Goal: Information Seeking & Learning: Learn about a topic

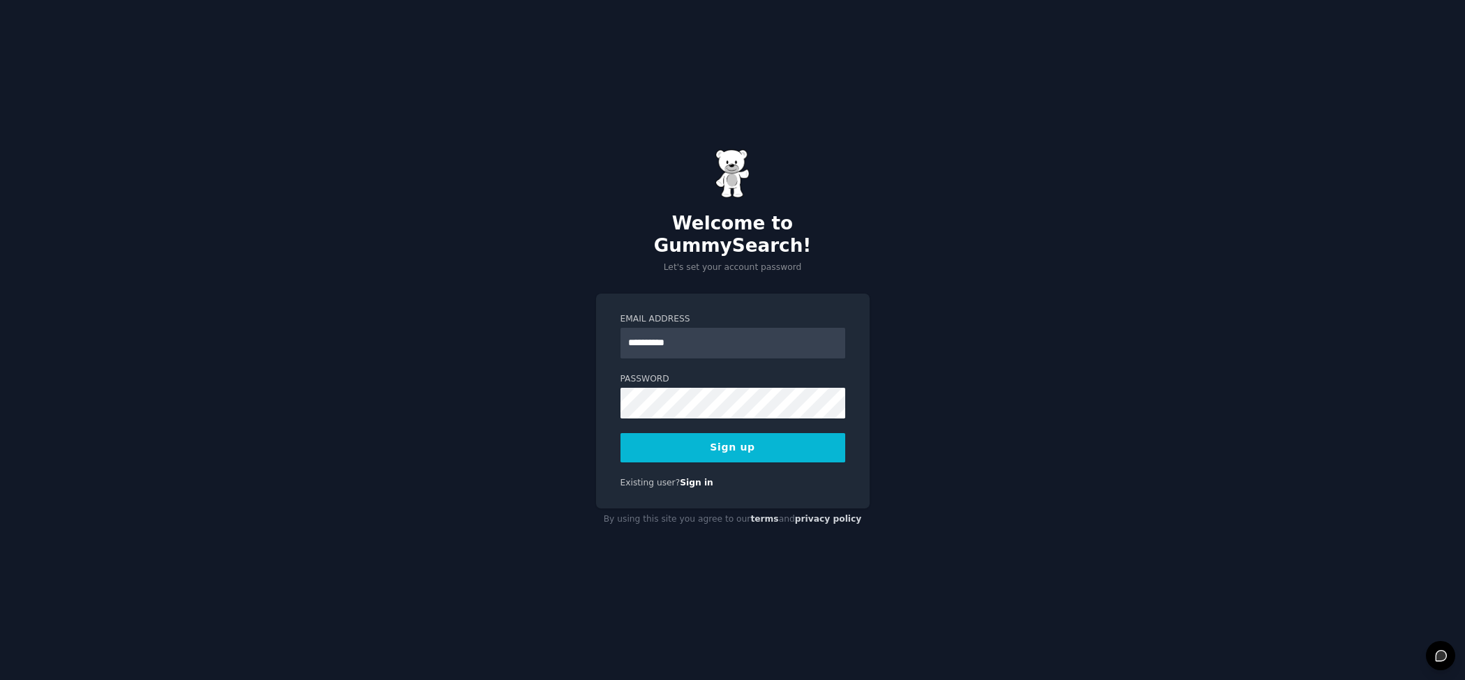
type input "**********"
click at [745, 444] on button "Sign up" at bounding box center [732, 447] width 225 height 29
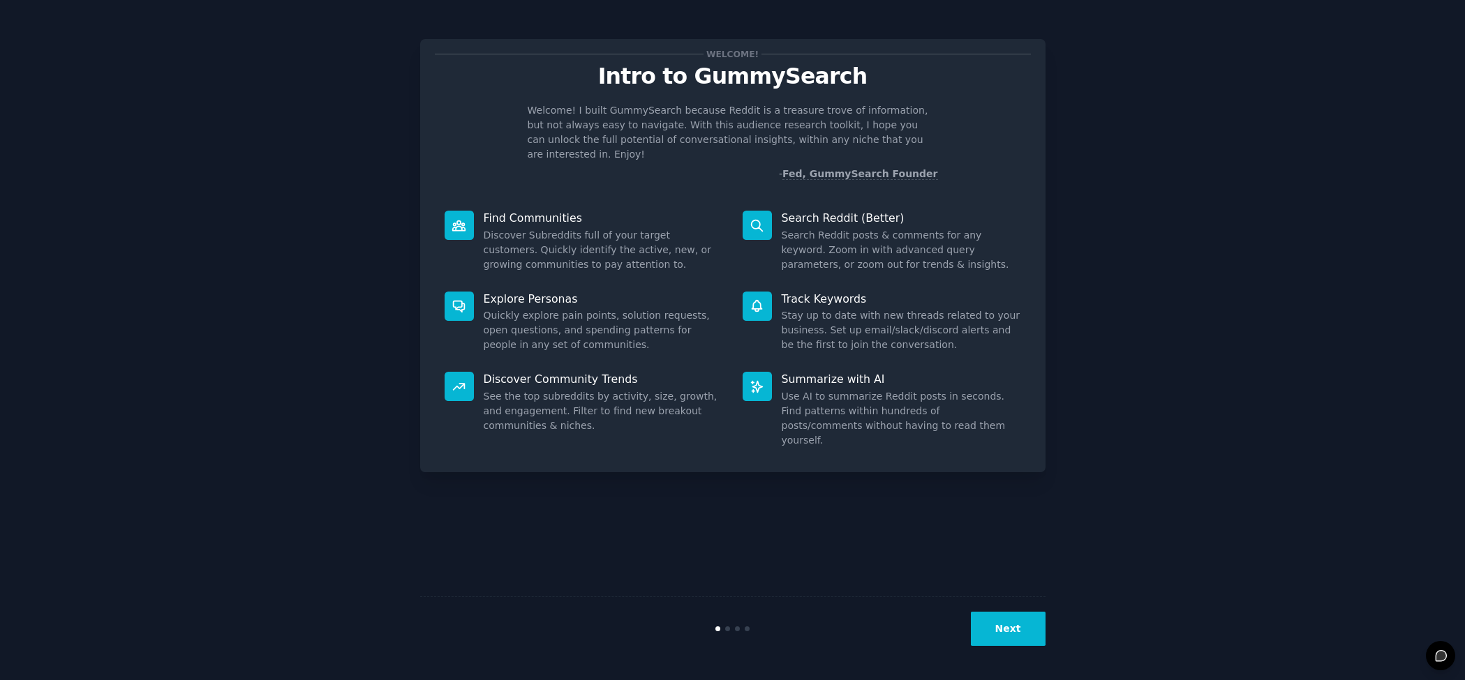
click at [1002, 628] on button "Next" at bounding box center [1008, 629] width 75 height 34
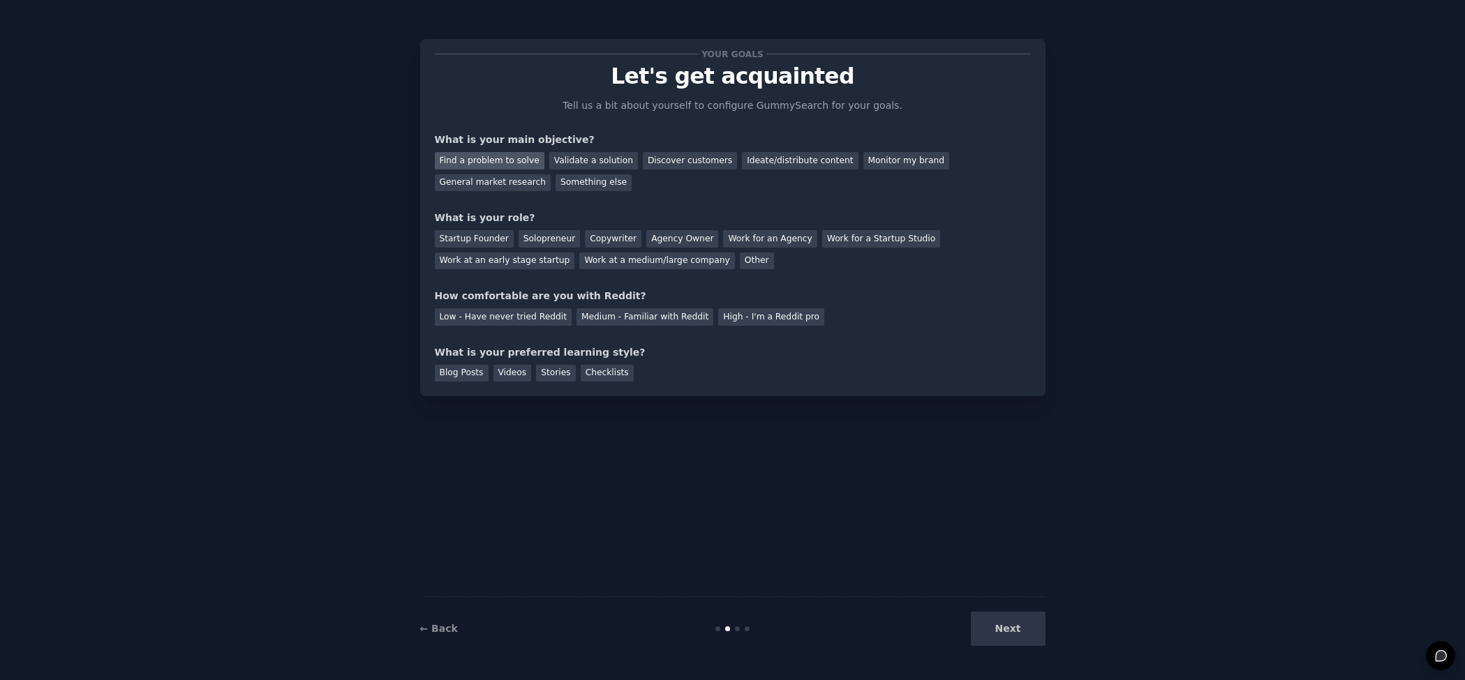
click at [489, 158] on div "Find a problem to solve" at bounding box center [490, 160] width 110 height 17
click at [493, 234] on div "Startup Founder" at bounding box center [474, 238] width 79 height 17
click at [625, 316] on div "Medium - Familiar with Reddit" at bounding box center [644, 316] width 137 height 17
click at [452, 370] on div "Blog Posts" at bounding box center [462, 373] width 54 height 17
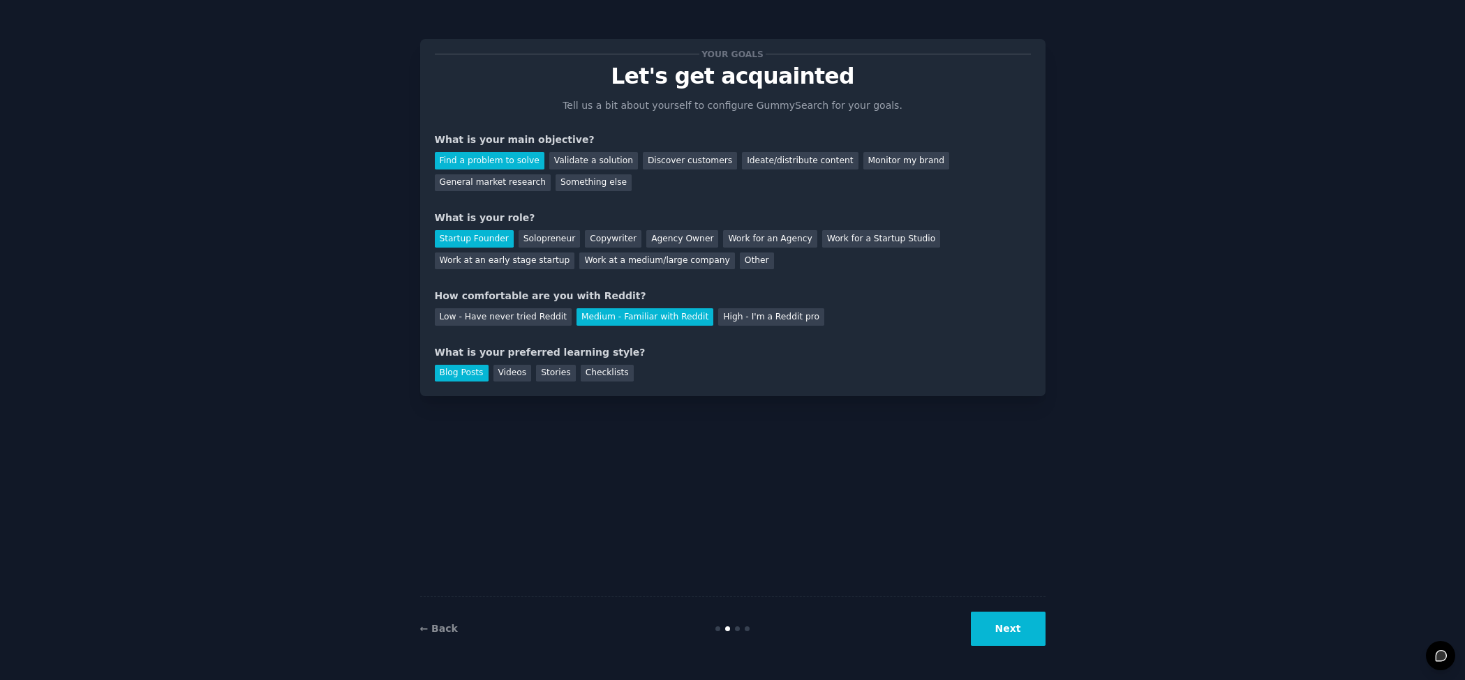
click at [997, 616] on button "Next" at bounding box center [1008, 629] width 75 height 34
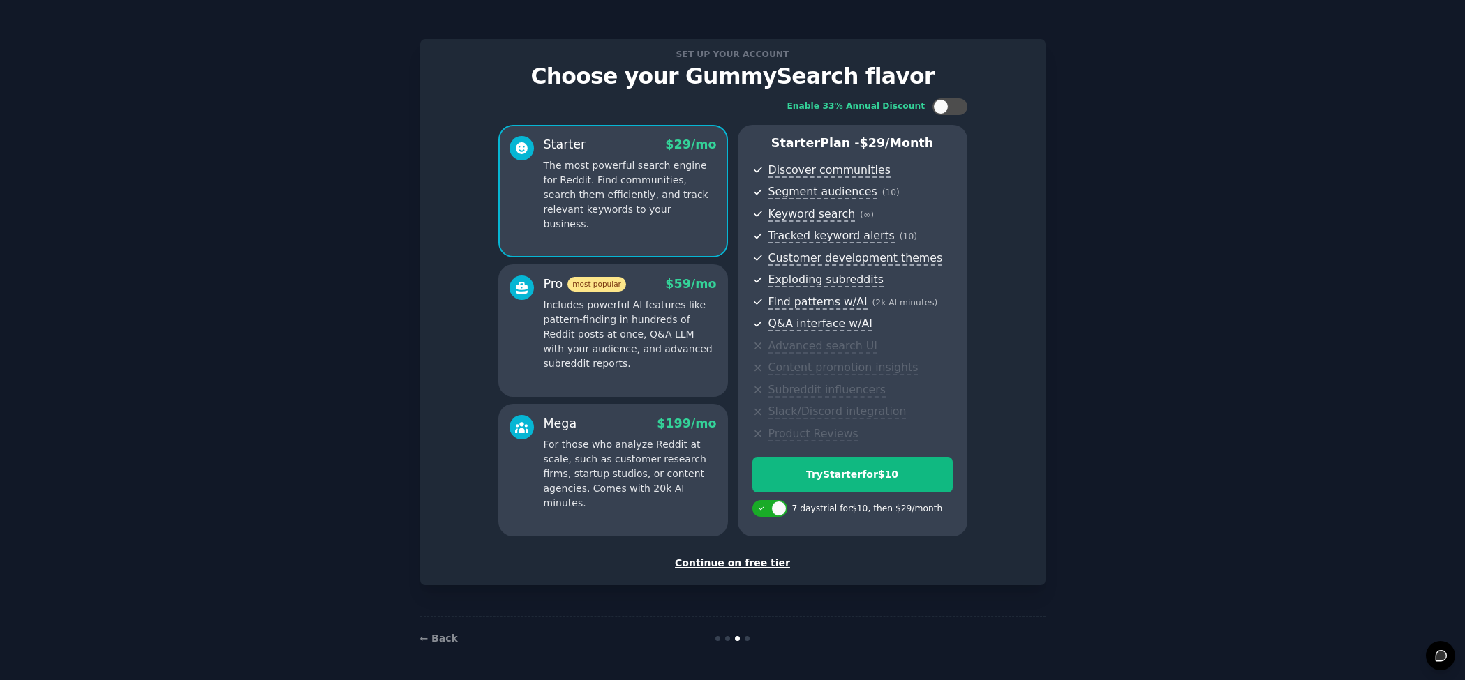
click at [766, 558] on div "Continue on free tier" at bounding box center [733, 563] width 596 height 15
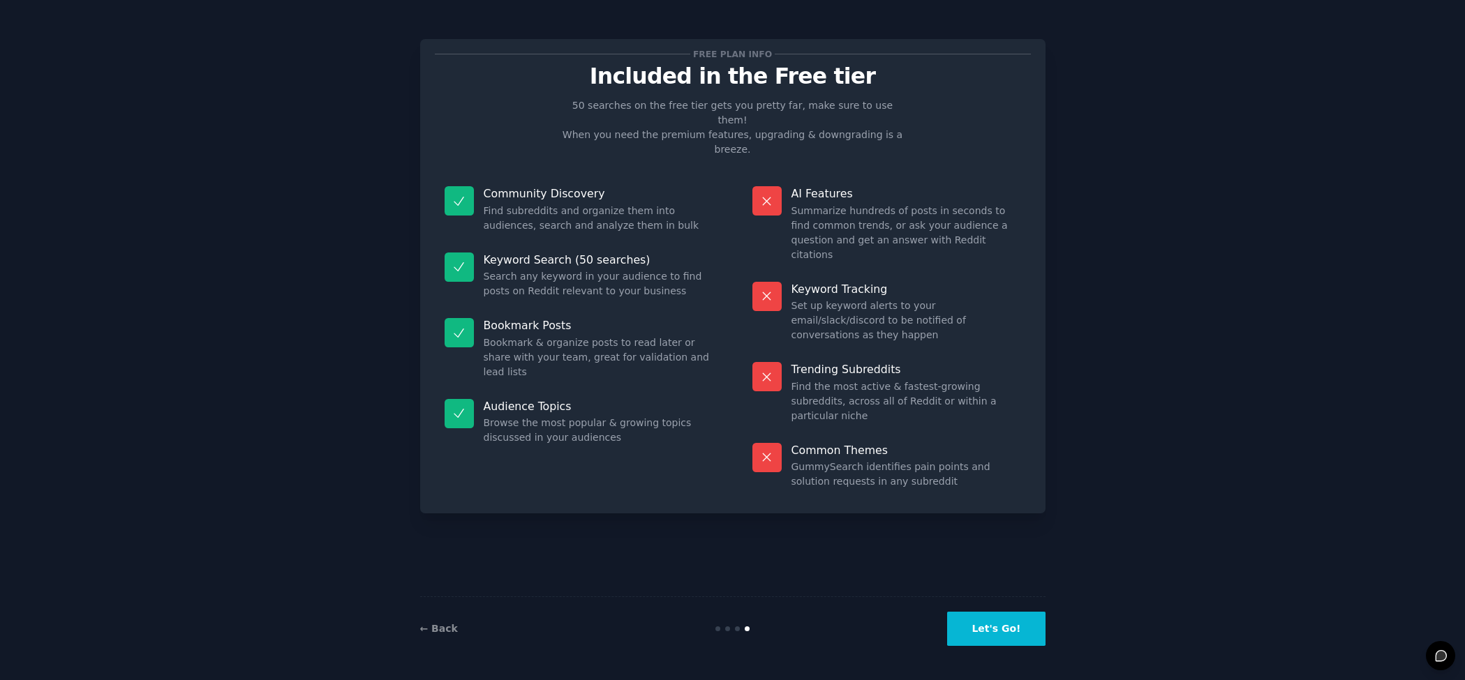
click at [989, 632] on button "Let's Go!" at bounding box center [996, 629] width 98 height 34
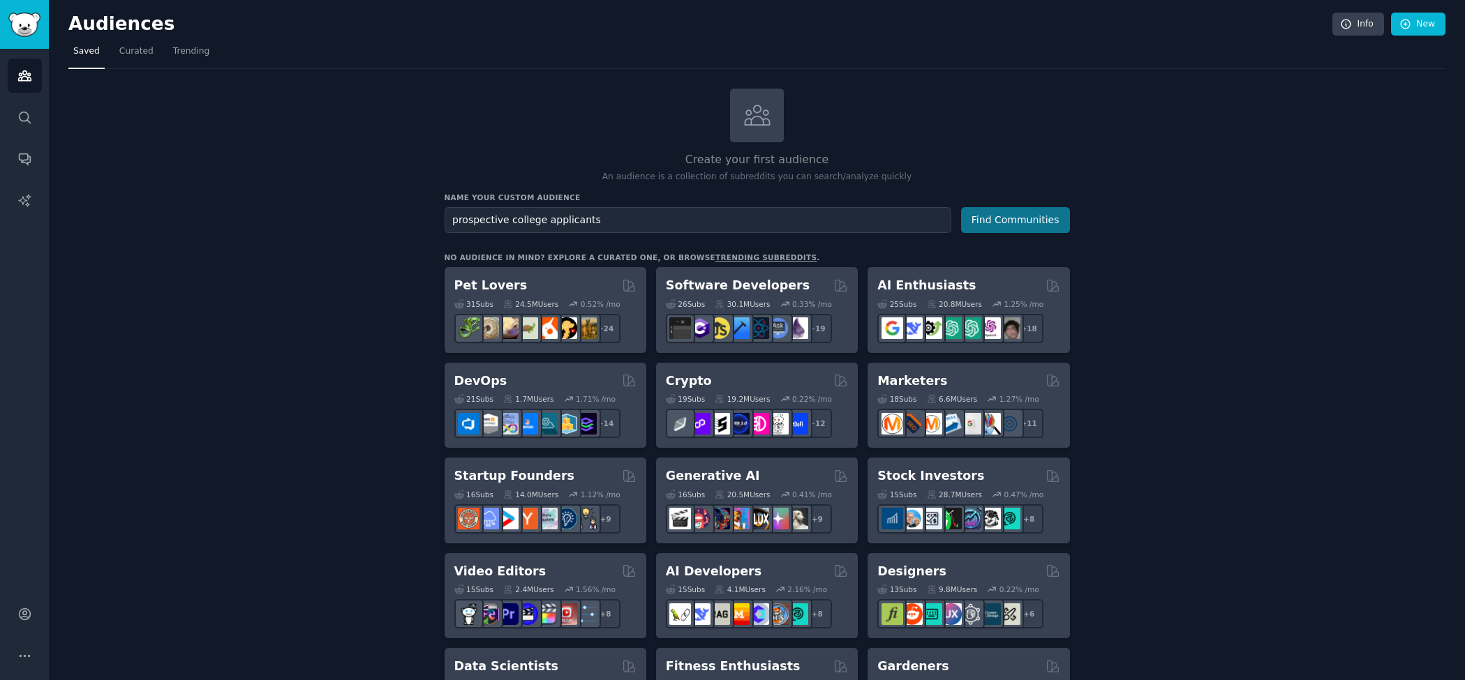
type input "prospective college applicants"
click at [1015, 225] on button "Find Communities" at bounding box center [1015, 220] width 109 height 26
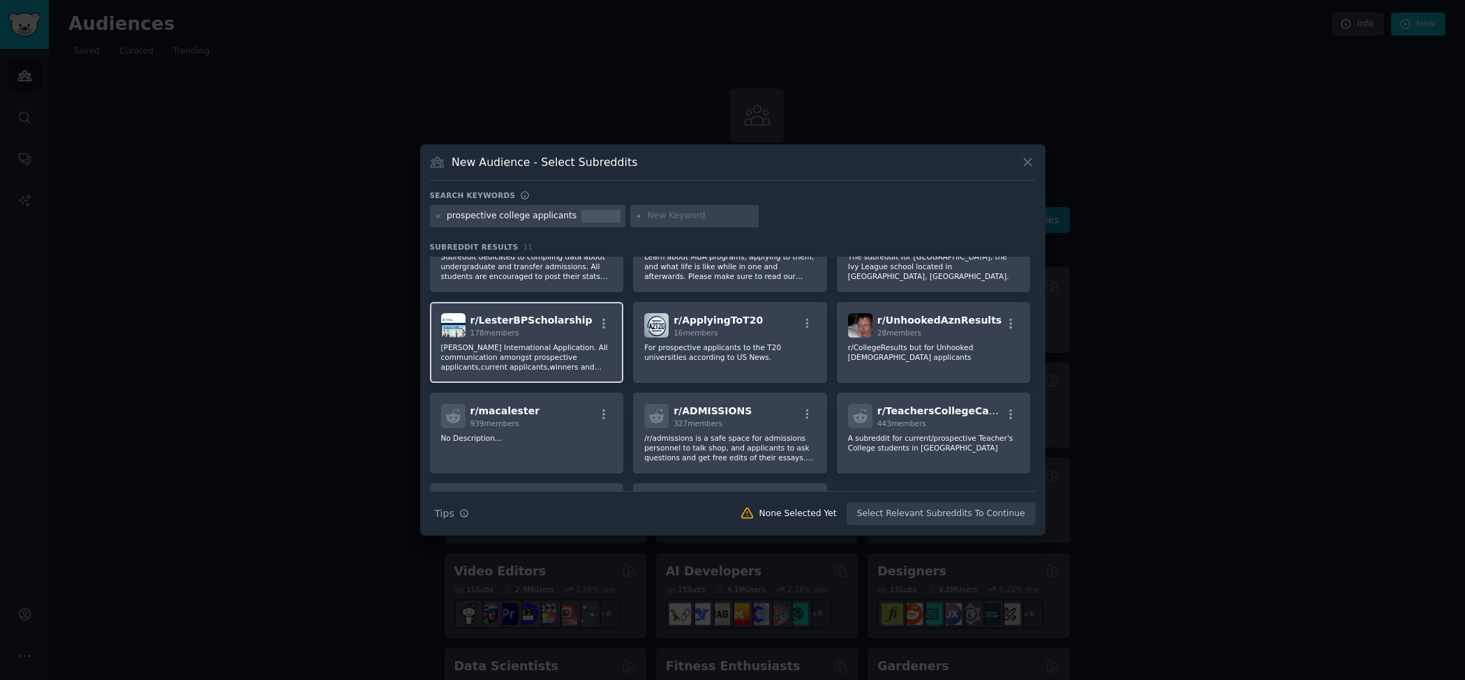
scroll to position [61, 0]
click at [1034, 161] on icon at bounding box center [1027, 162] width 15 height 15
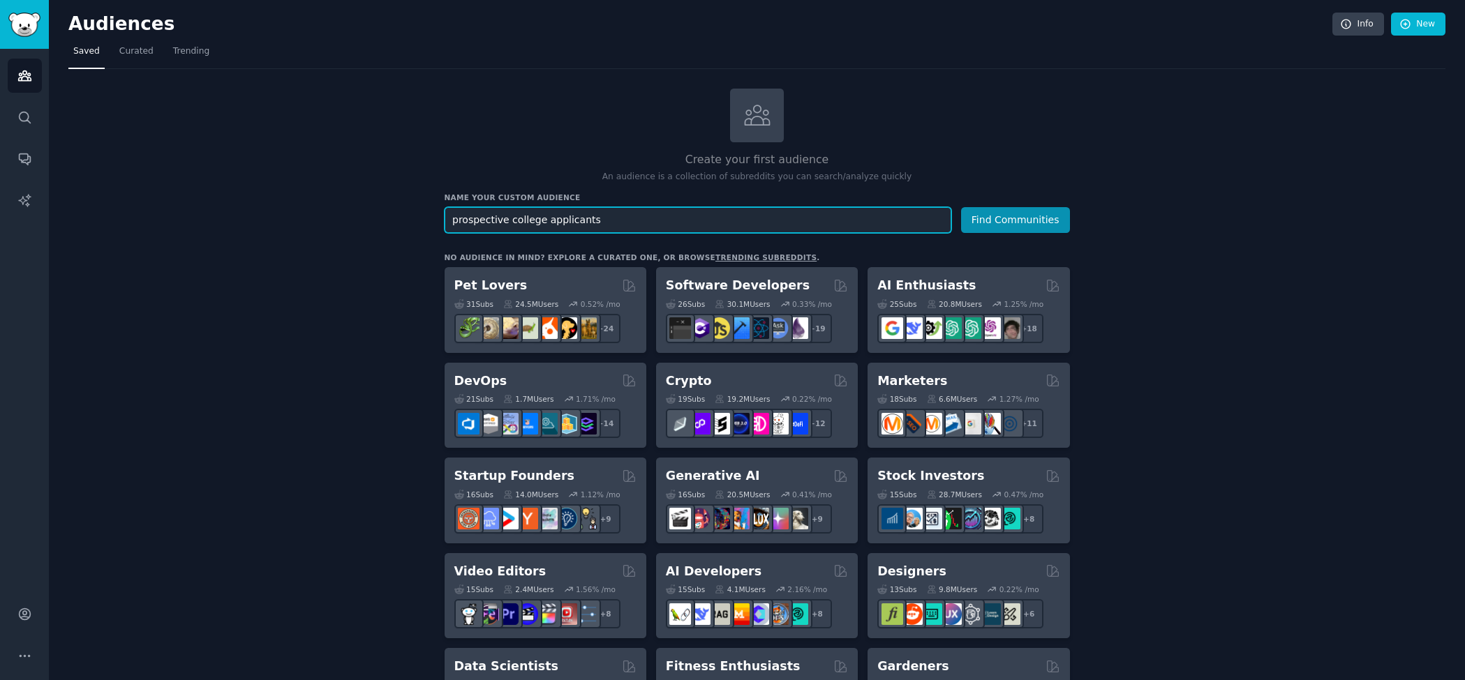
click at [665, 221] on input "prospective college applicants" at bounding box center [698, 220] width 507 height 26
type input "applying to college"
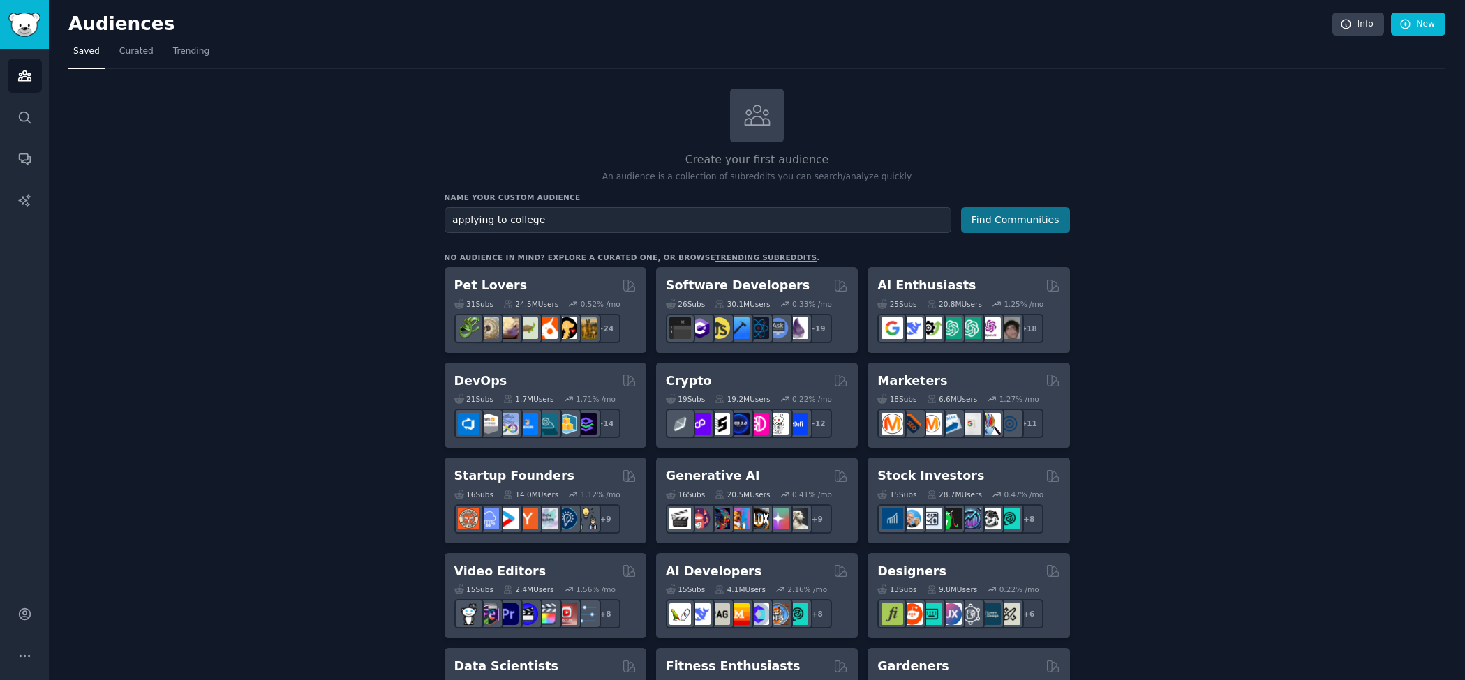
click at [1031, 223] on button "Find Communities" at bounding box center [1015, 220] width 109 height 26
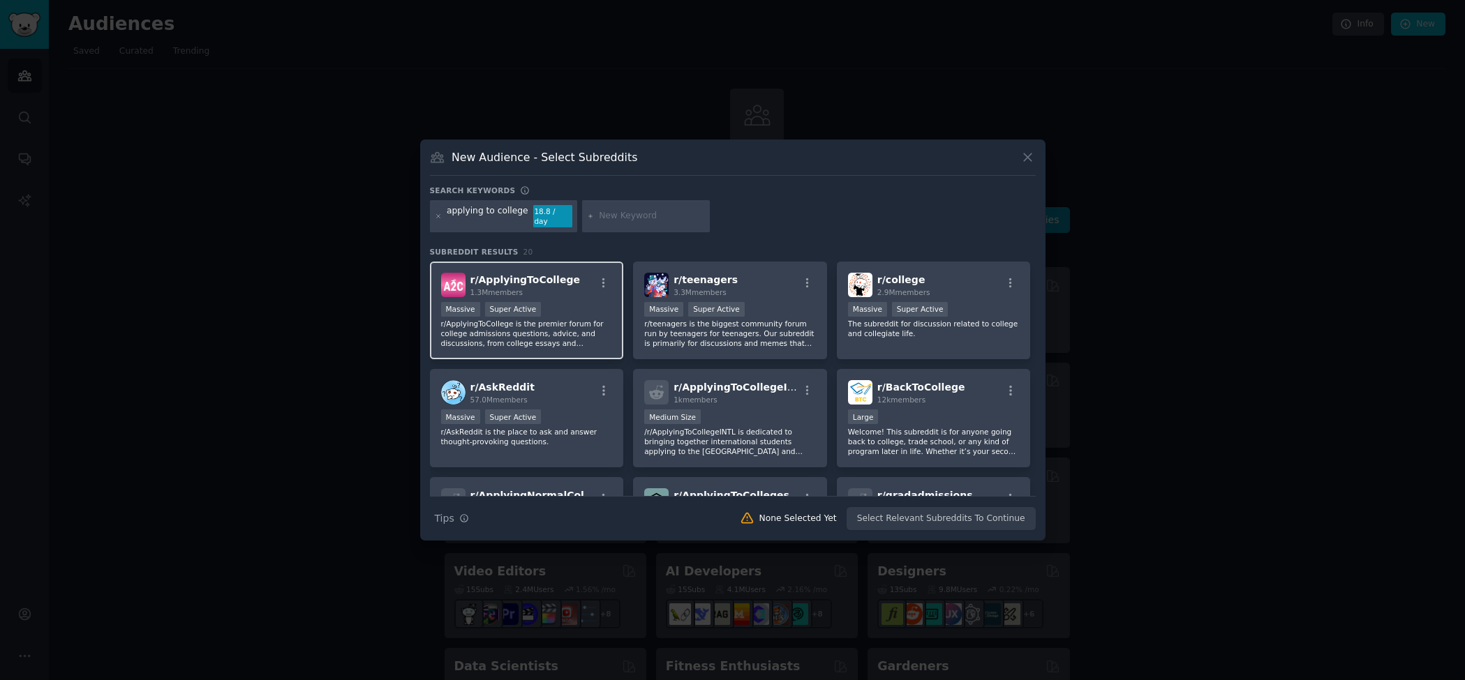
click at [579, 302] on div "Massive Super Active" at bounding box center [527, 310] width 172 height 17
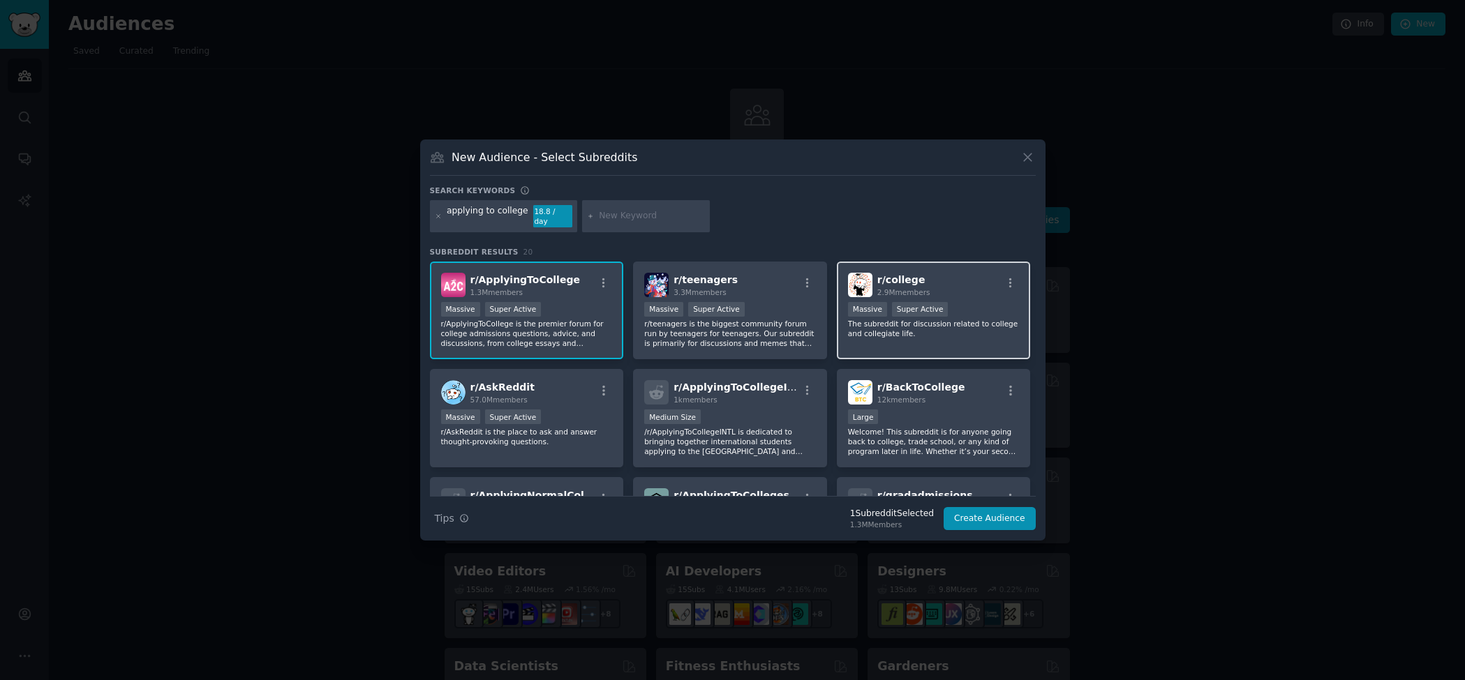
click at [972, 292] on div "r/ college 2.9M members" at bounding box center [934, 285] width 172 height 24
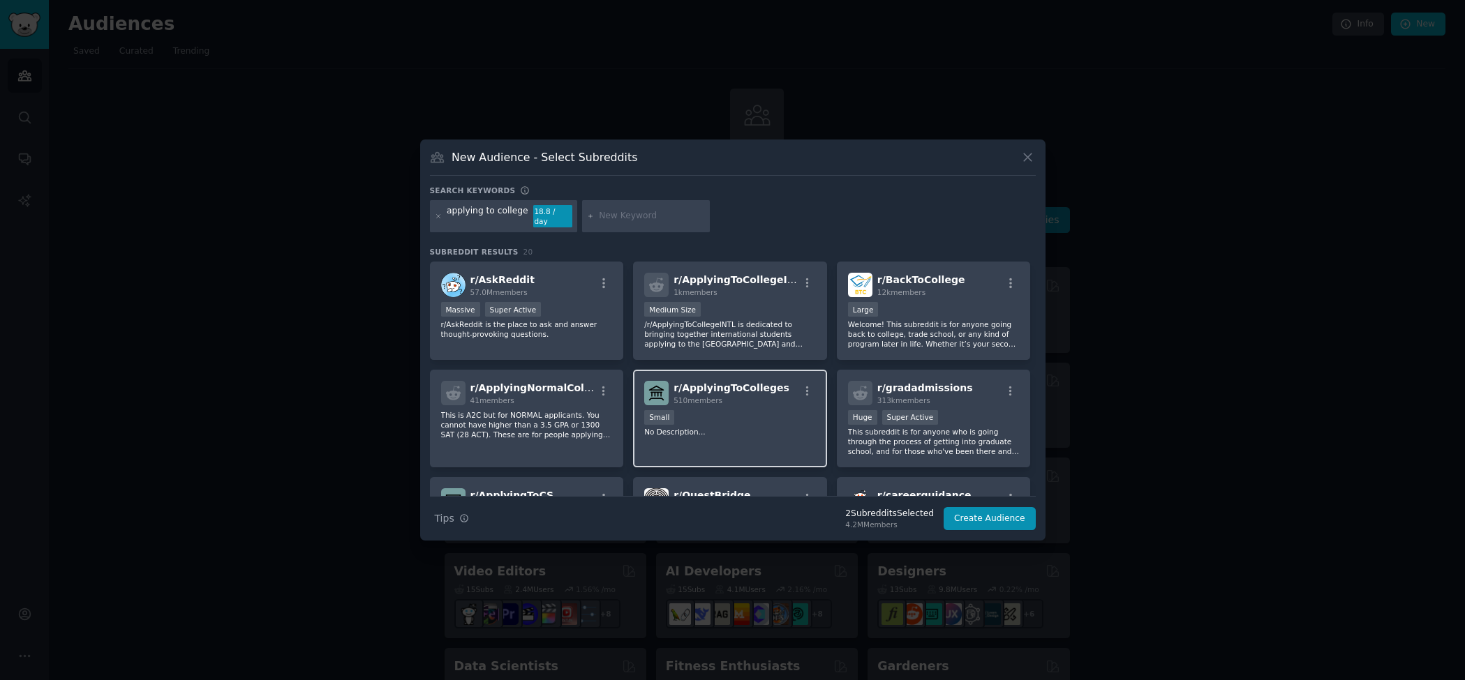
scroll to position [141, 0]
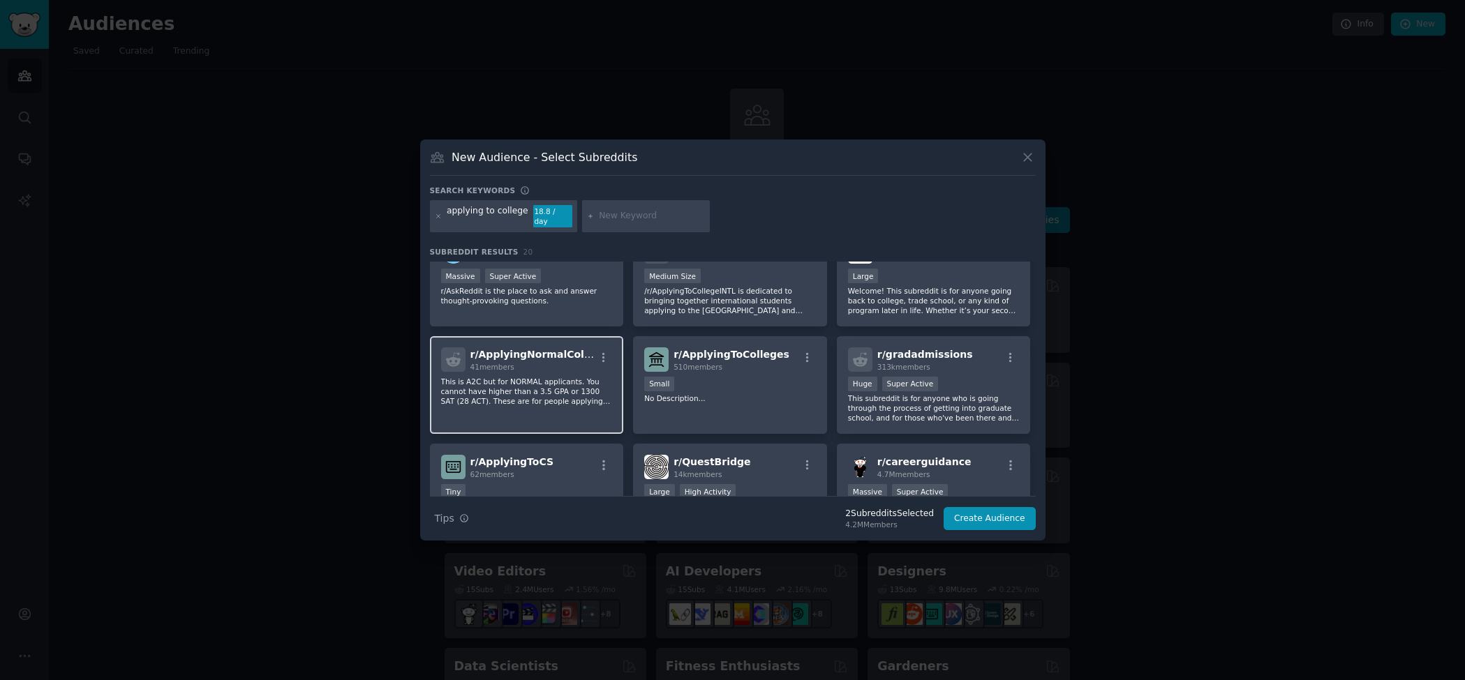
click at [579, 401] on p "This is A2C but for NORMAL applicants. You cannot have higher than a 3.5 GPA or…" at bounding box center [527, 391] width 172 height 29
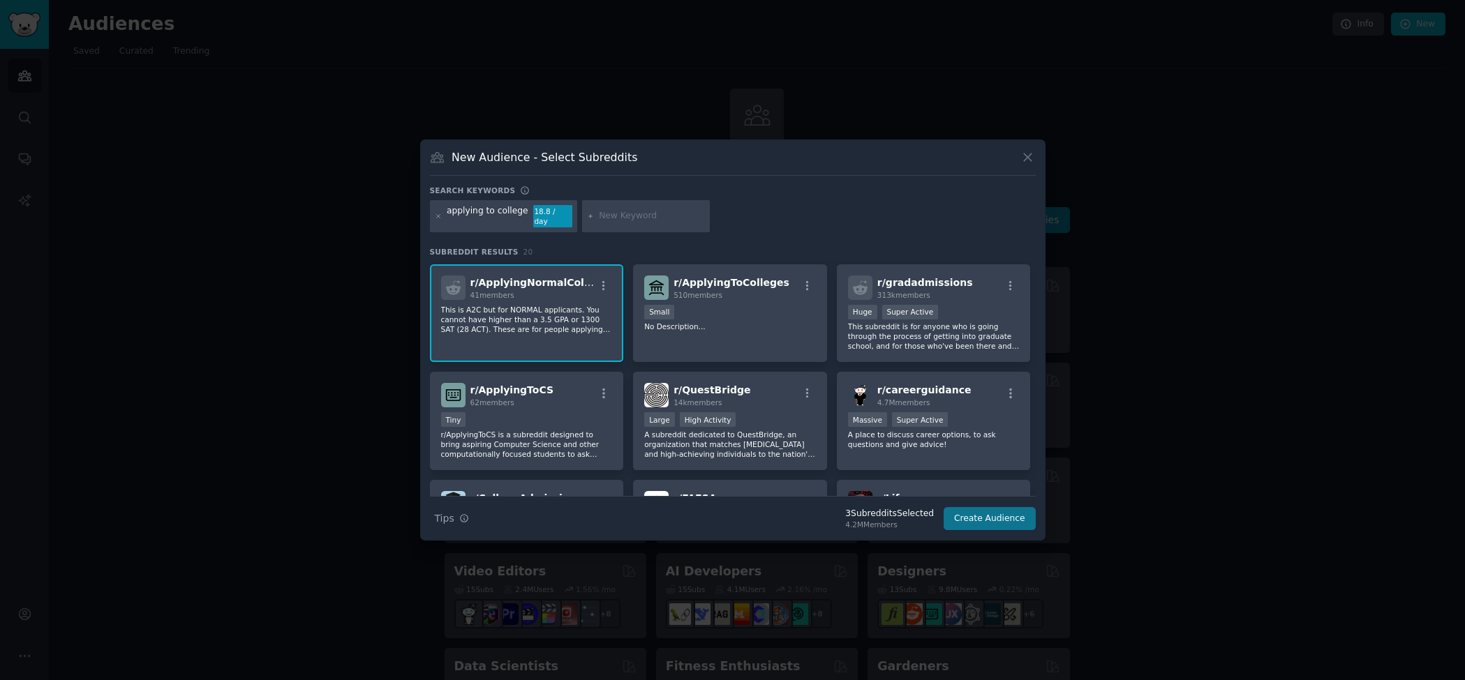
click at [1005, 514] on button "Create Audience" at bounding box center [990, 519] width 92 height 24
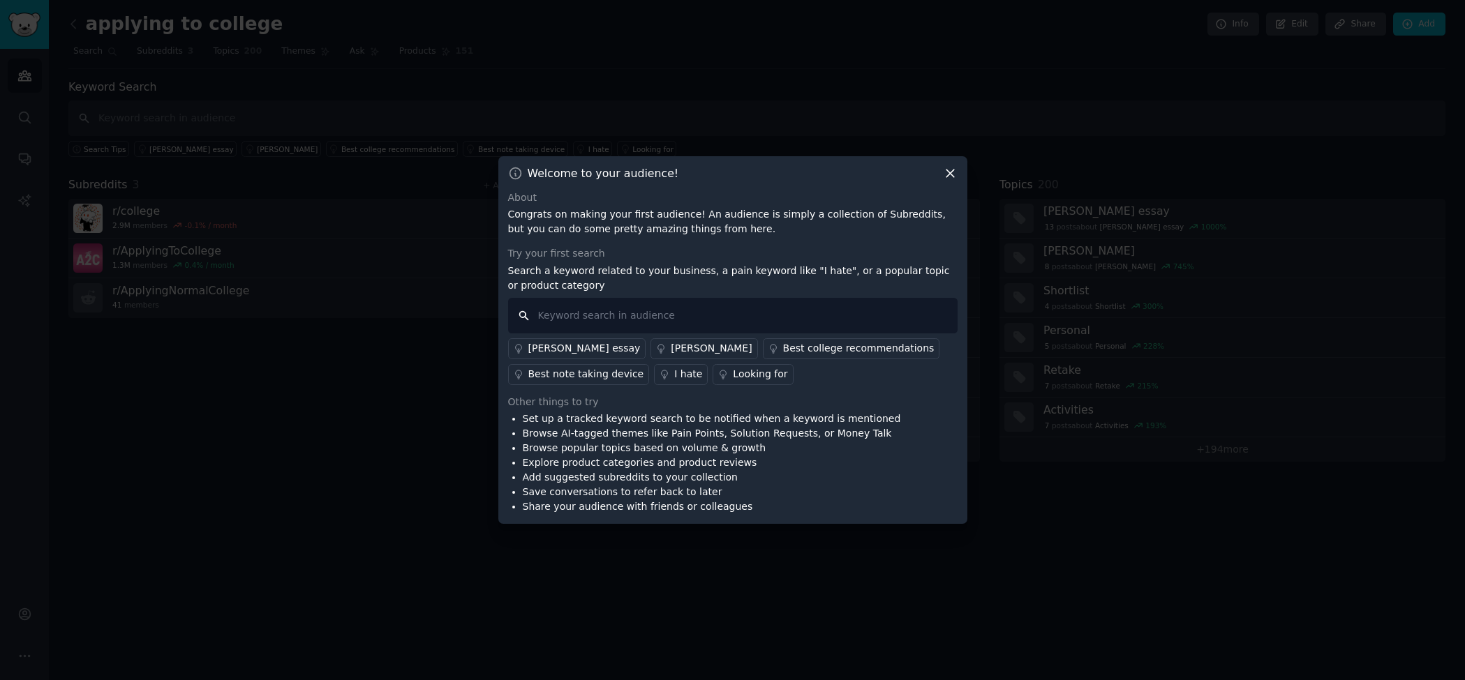
click at [720, 332] on input "text" at bounding box center [732, 316] width 449 height 36
type input "o"
type input "pain points"
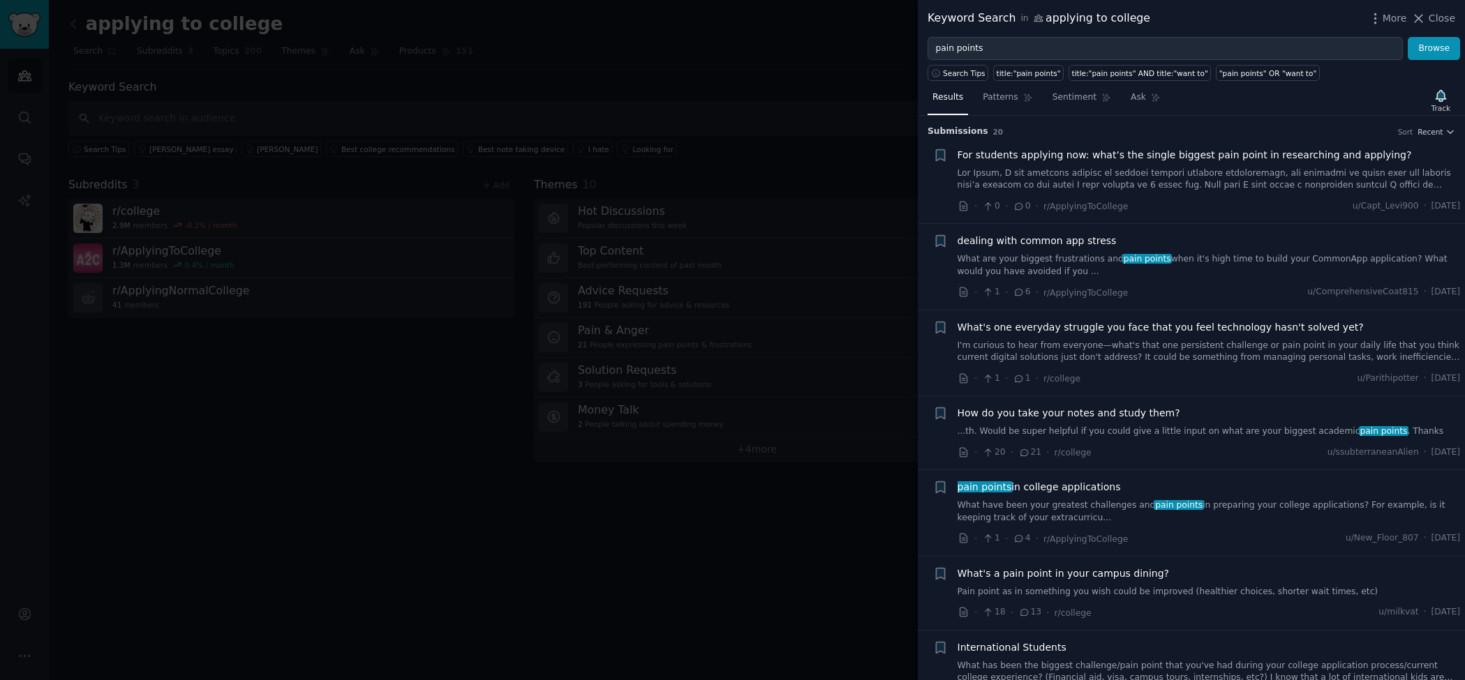
click at [867, 179] on div at bounding box center [732, 340] width 1465 height 680
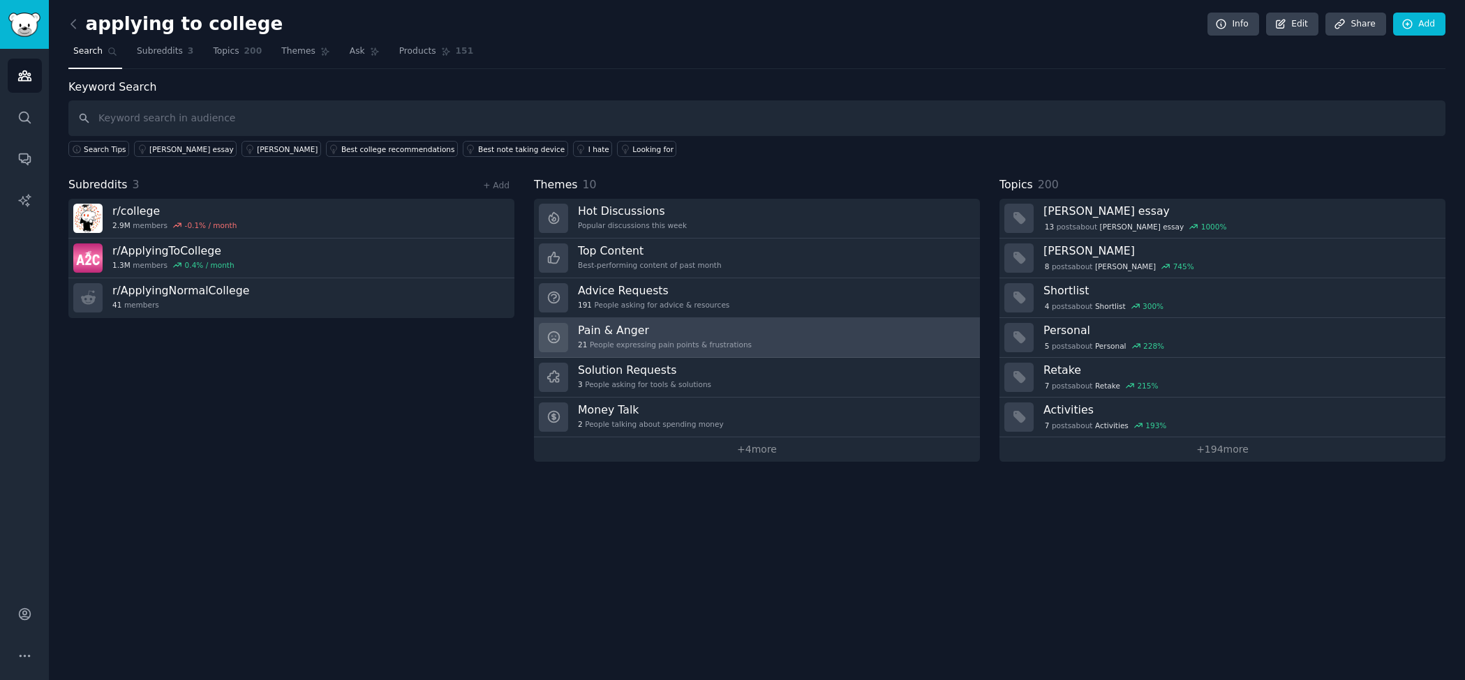
click at [684, 331] on h3 "Pain & Anger" at bounding box center [665, 330] width 174 height 15
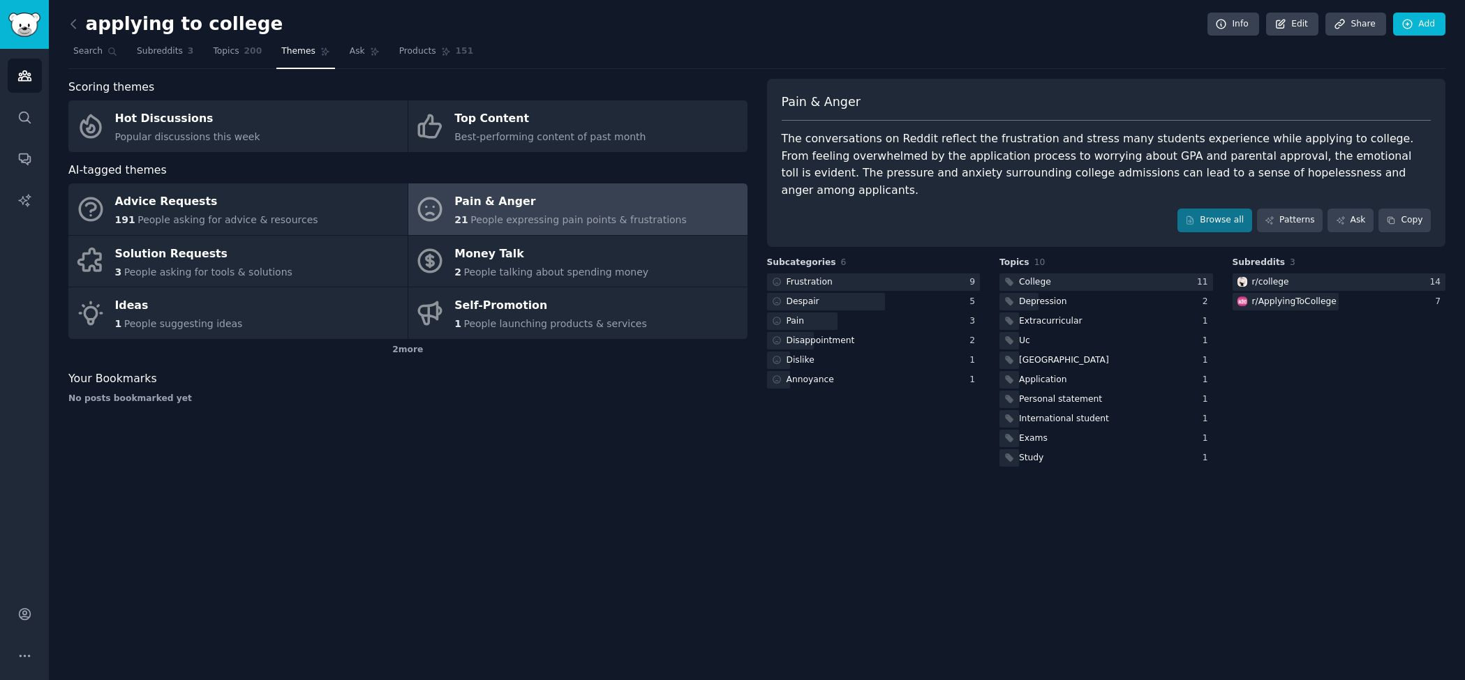
click at [521, 214] on span "People expressing pain points & frustrations" at bounding box center [578, 219] width 216 height 11
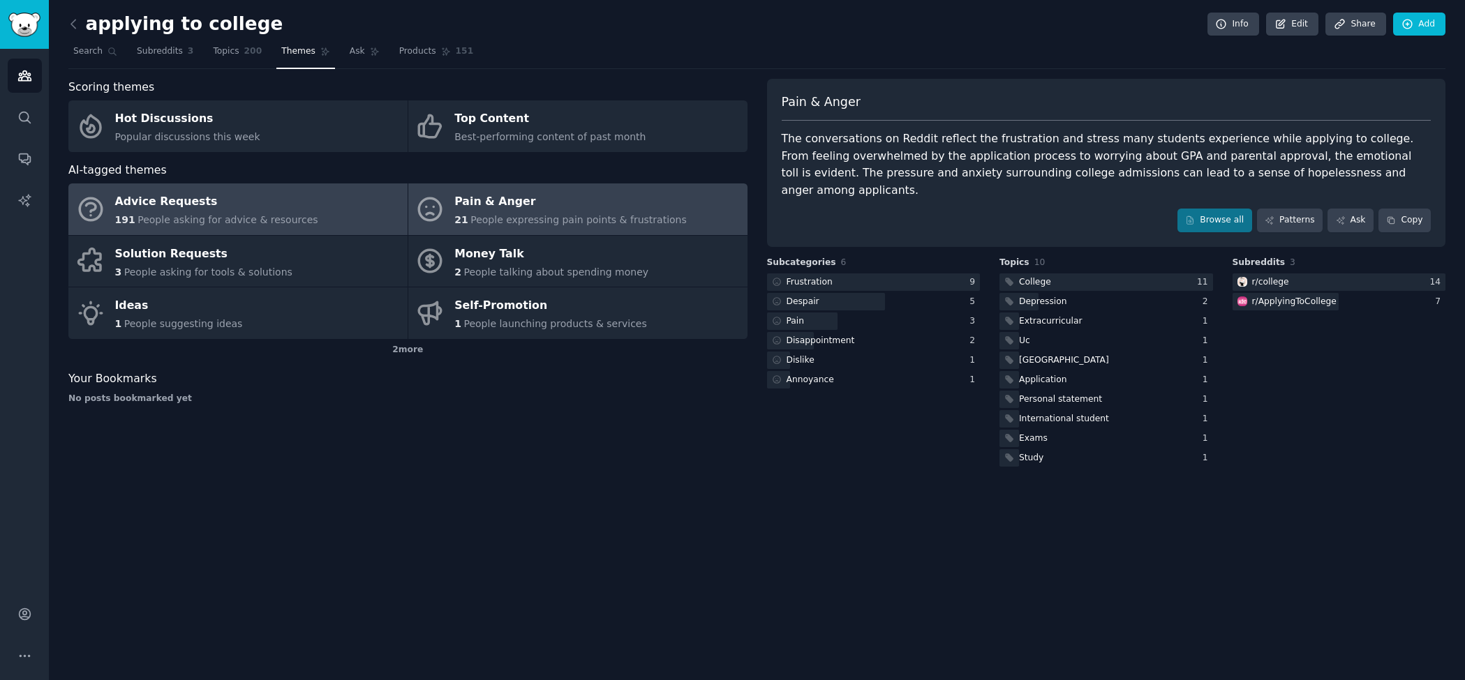
click at [297, 223] on span "People asking for advice & resources" at bounding box center [227, 219] width 180 height 11
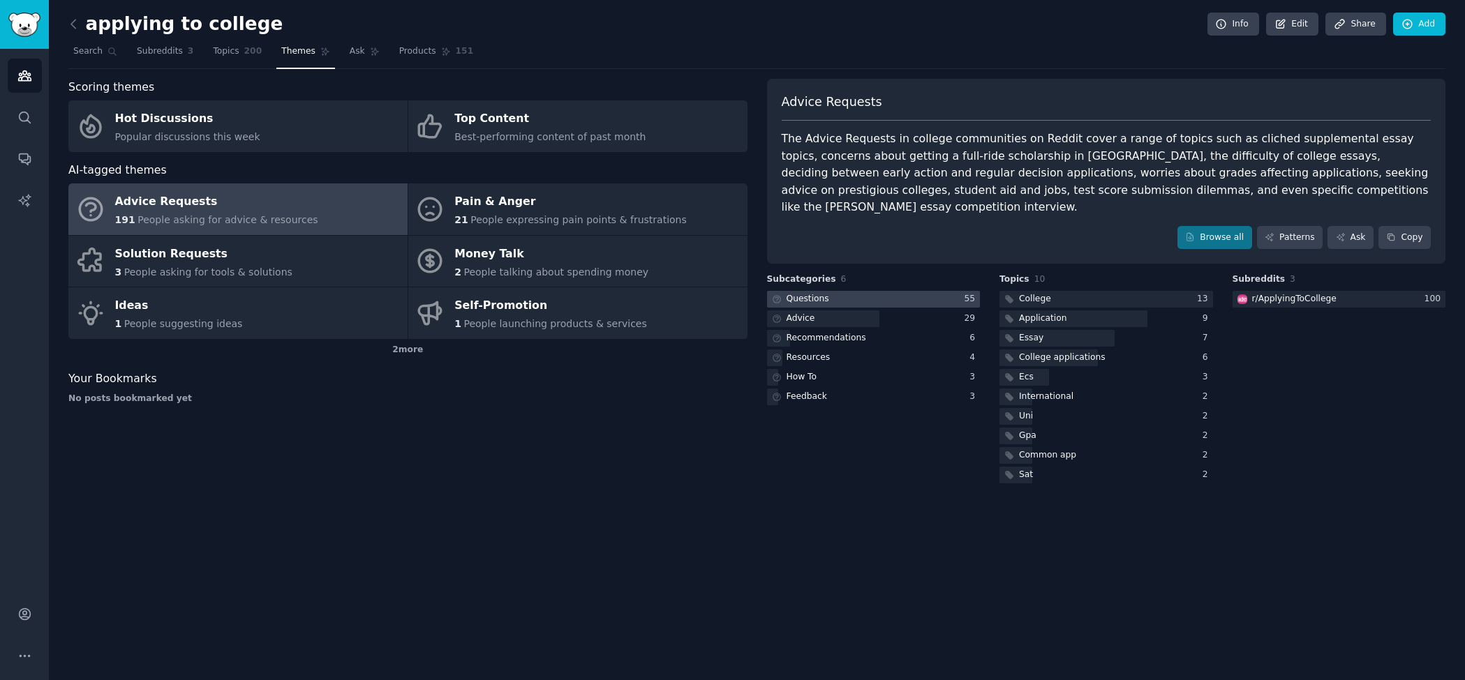
click at [933, 291] on div at bounding box center [874, 299] width 214 height 17
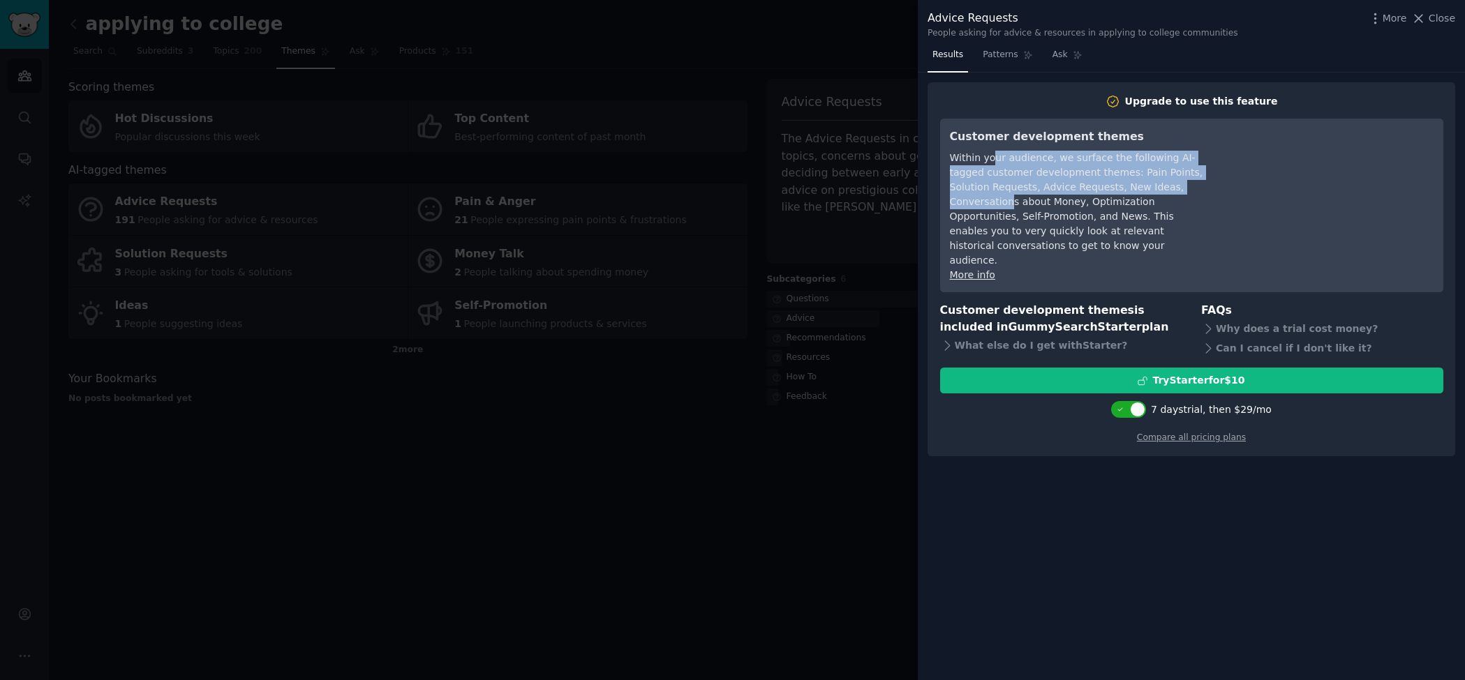
drag, startPoint x: 992, startPoint y: 157, endPoint x: 1007, endPoint y: 195, distance: 41.1
click at [1007, 195] on div "Within your audience, we surface the following AI-tagged customer development t…" at bounding box center [1077, 209] width 255 height 117
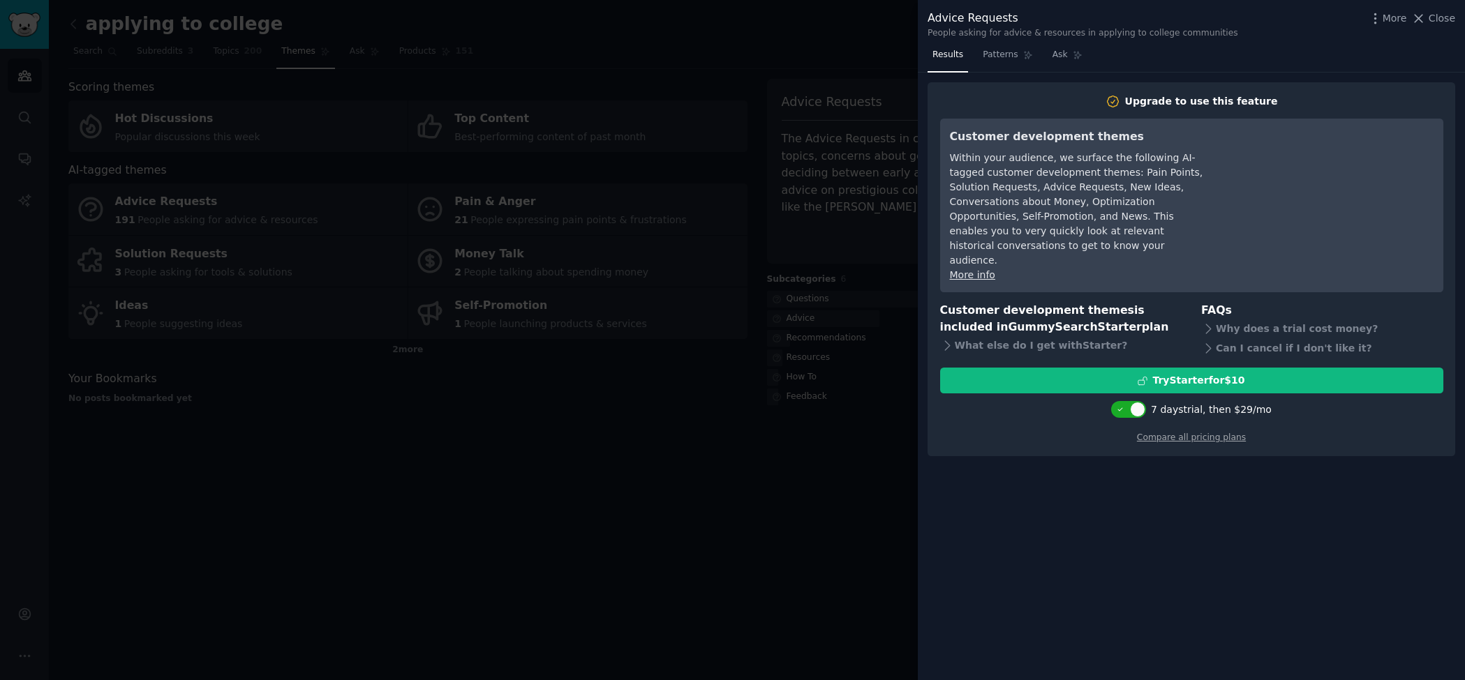
click at [889, 391] on div at bounding box center [732, 340] width 1465 height 680
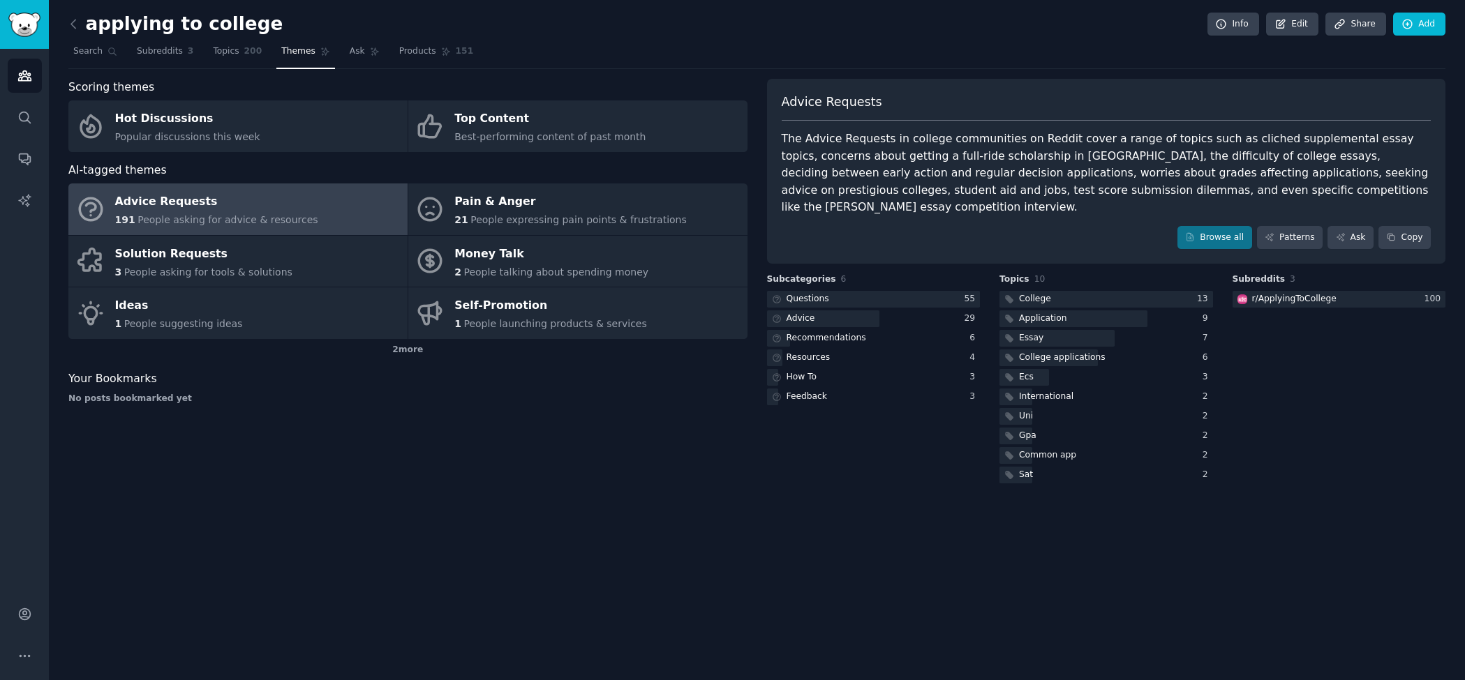
click at [277, 214] on span "People asking for advice & resources" at bounding box center [227, 219] width 180 height 11
click at [232, 51] on span "Topics" at bounding box center [226, 51] width 26 height 13
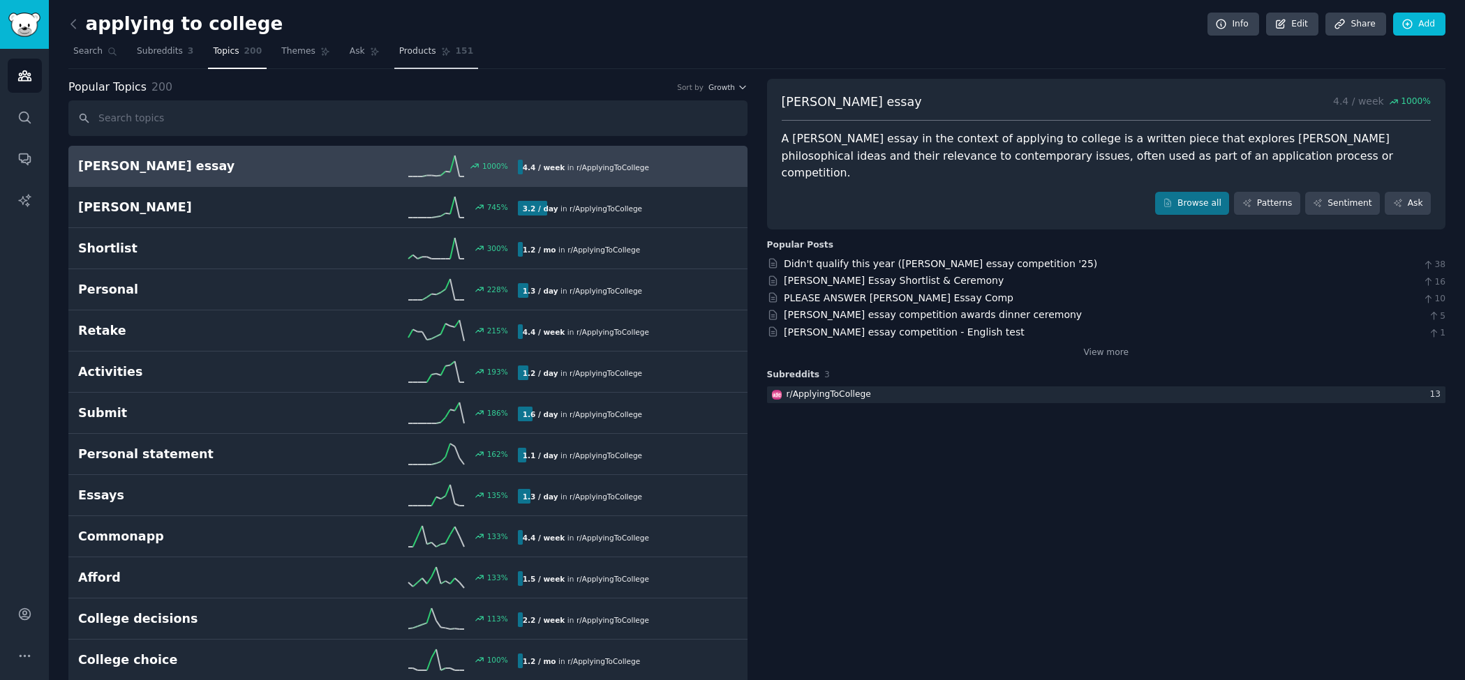
click at [408, 54] on span "Products" at bounding box center [417, 51] width 37 height 13
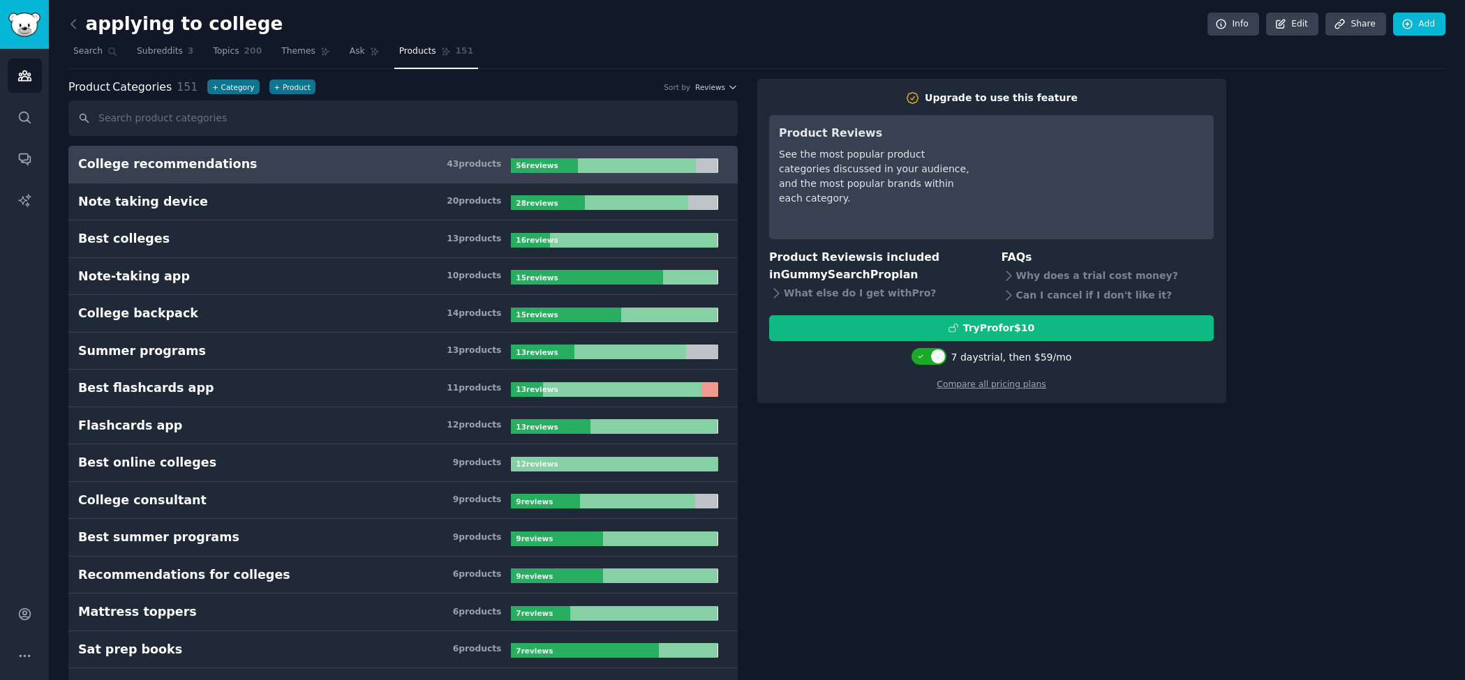
click at [380, 165] on h3 "College recommendations 43 product s" at bounding box center [294, 164] width 433 height 17
click at [382, 167] on h3 "College recommendations 43 product s" at bounding box center [294, 164] width 433 height 17
click at [349, 60] on link "Ask" at bounding box center [365, 54] width 40 height 29
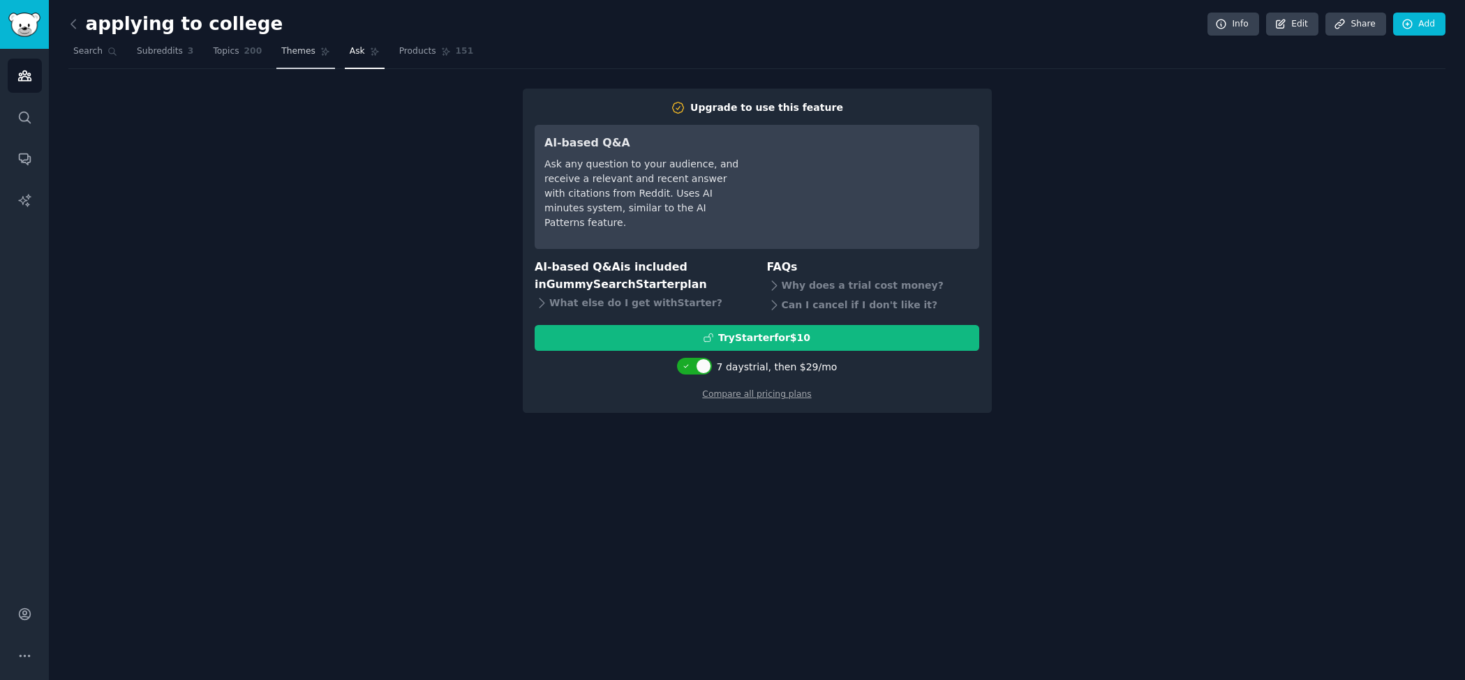
click at [288, 58] on link "Themes" at bounding box center [305, 54] width 59 height 29
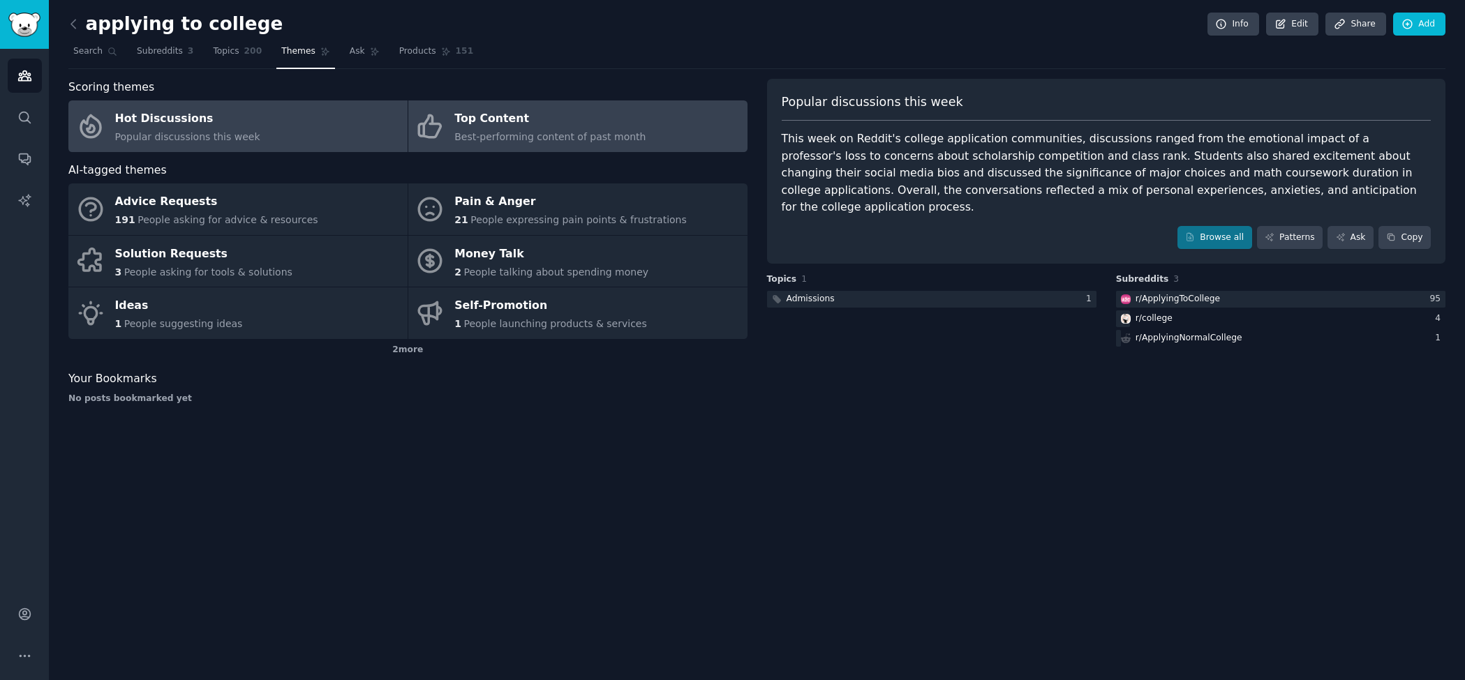
click at [495, 123] on div "Top Content" at bounding box center [549, 119] width 191 height 22
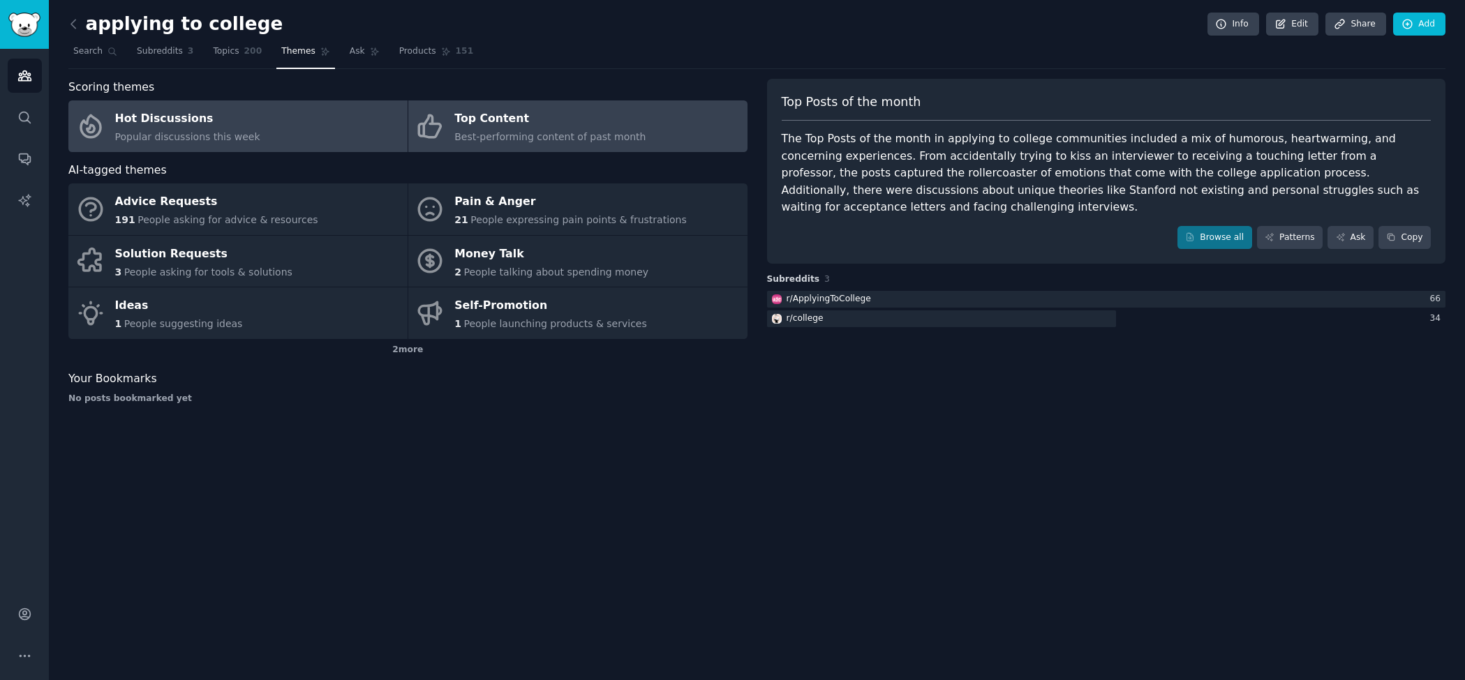
click at [320, 134] on link "Hot Discussions Popular discussions this week" at bounding box center [237, 126] width 339 height 52
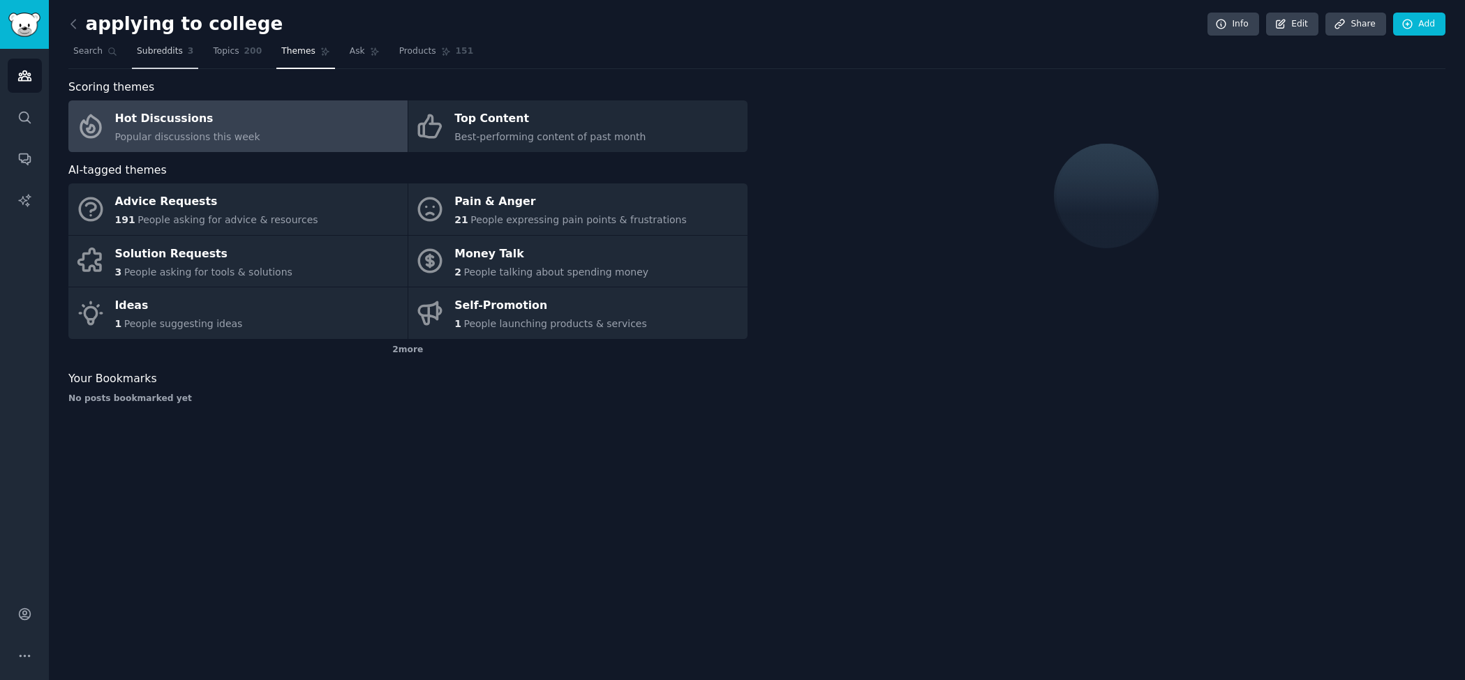
click at [158, 45] on link "Subreddits 3" at bounding box center [165, 54] width 66 height 29
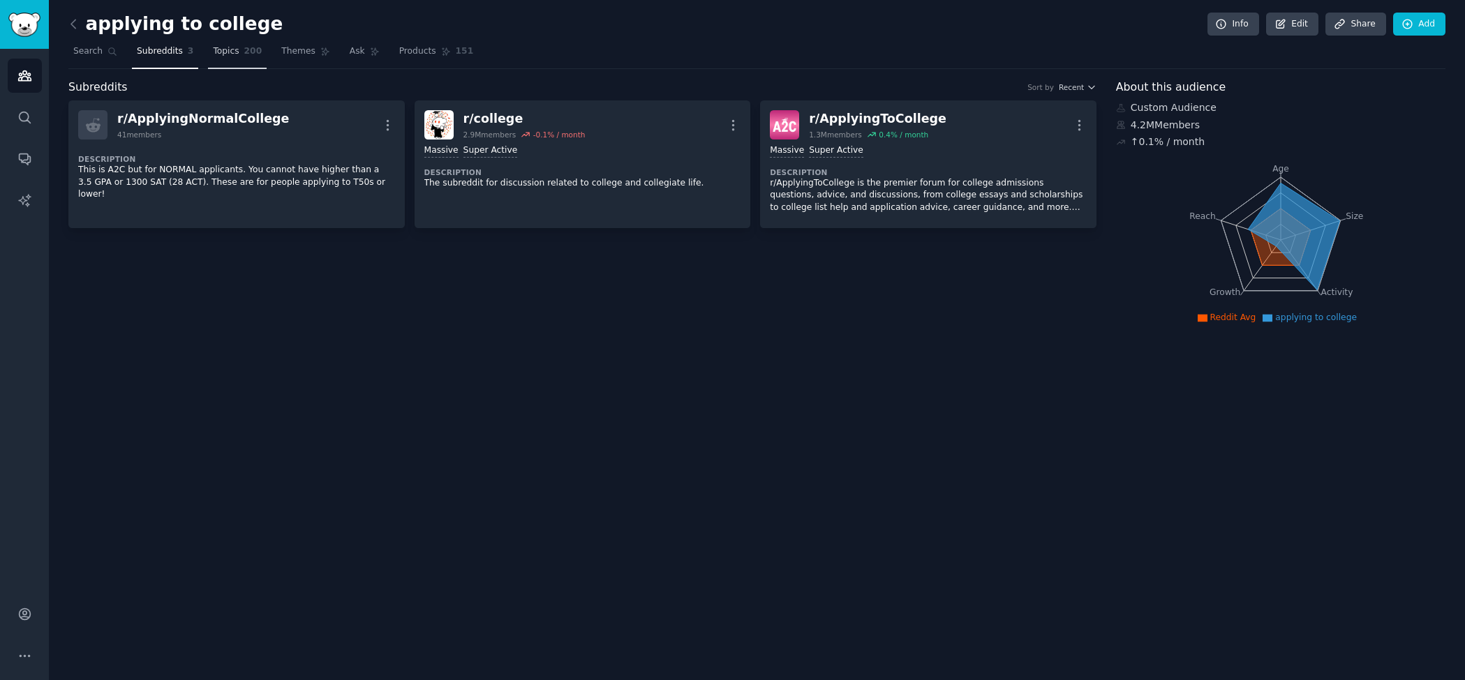
click at [229, 57] on span "Topics" at bounding box center [226, 51] width 26 height 13
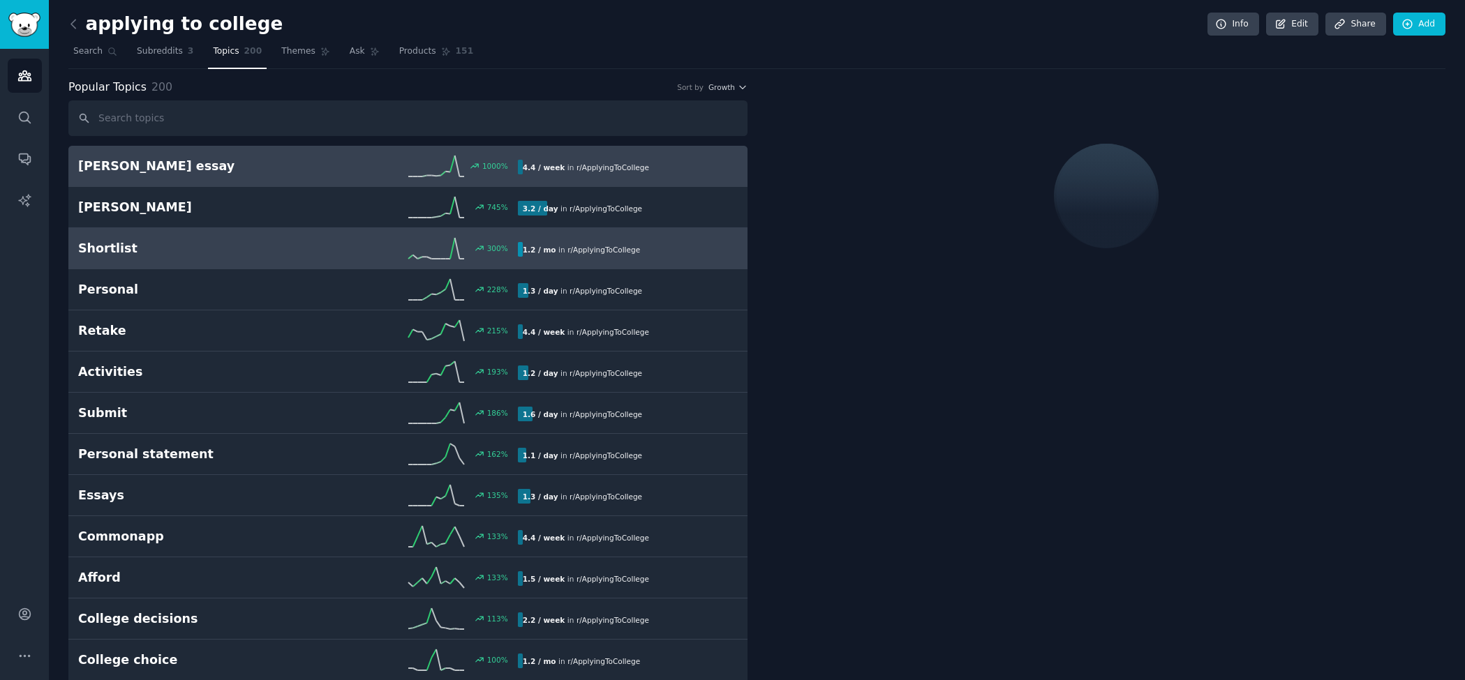
click at [170, 236] on link "Shortlist 300 % 1.2 / mo in r/ ApplyingToCollege" at bounding box center [407, 248] width 679 height 41
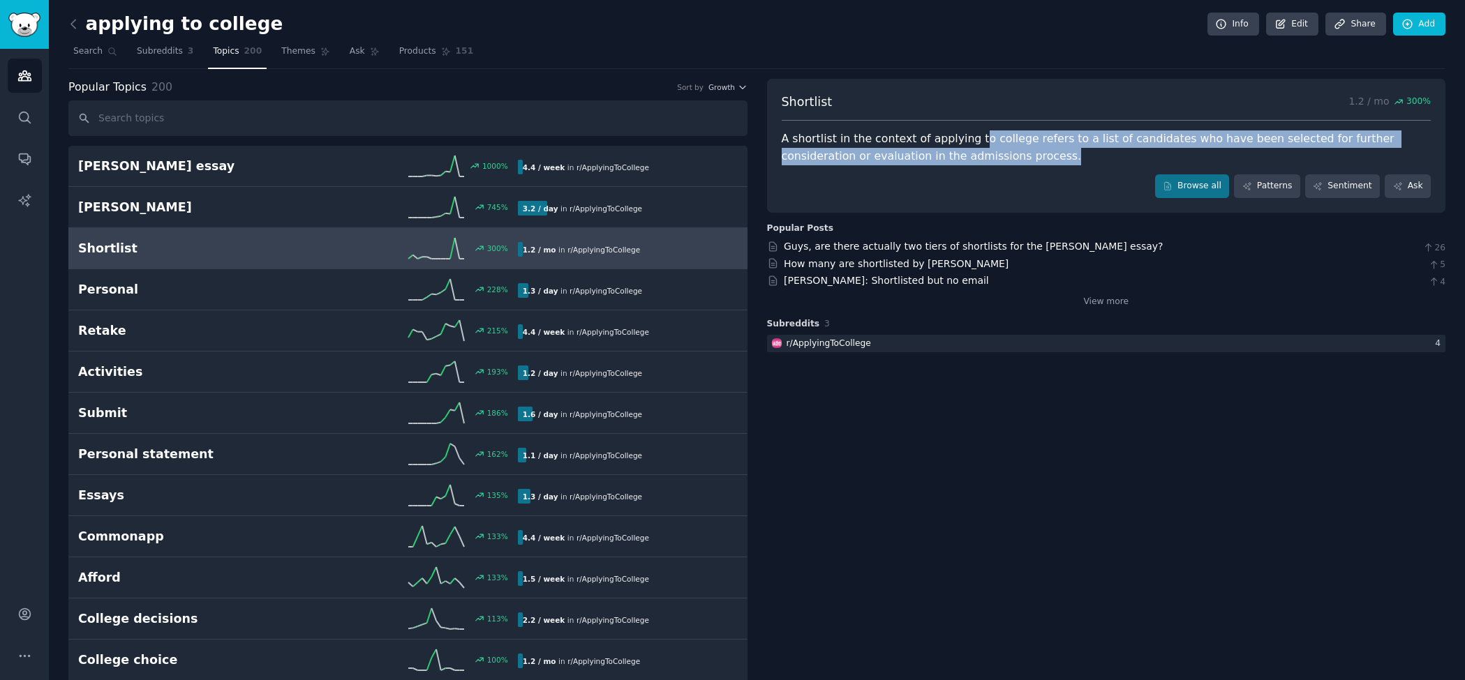
drag, startPoint x: 967, startPoint y: 135, endPoint x: 967, endPoint y: 154, distance: 18.8
click at [967, 154] on div "A shortlist in the context of applying to college refers to a list of candidate…" at bounding box center [1107, 147] width 650 height 34
drag, startPoint x: 967, startPoint y: 154, endPoint x: 945, endPoint y: 134, distance: 30.1
click at [945, 134] on div "A shortlist in the context of applying to college refers to a list of candidate…" at bounding box center [1107, 147] width 650 height 34
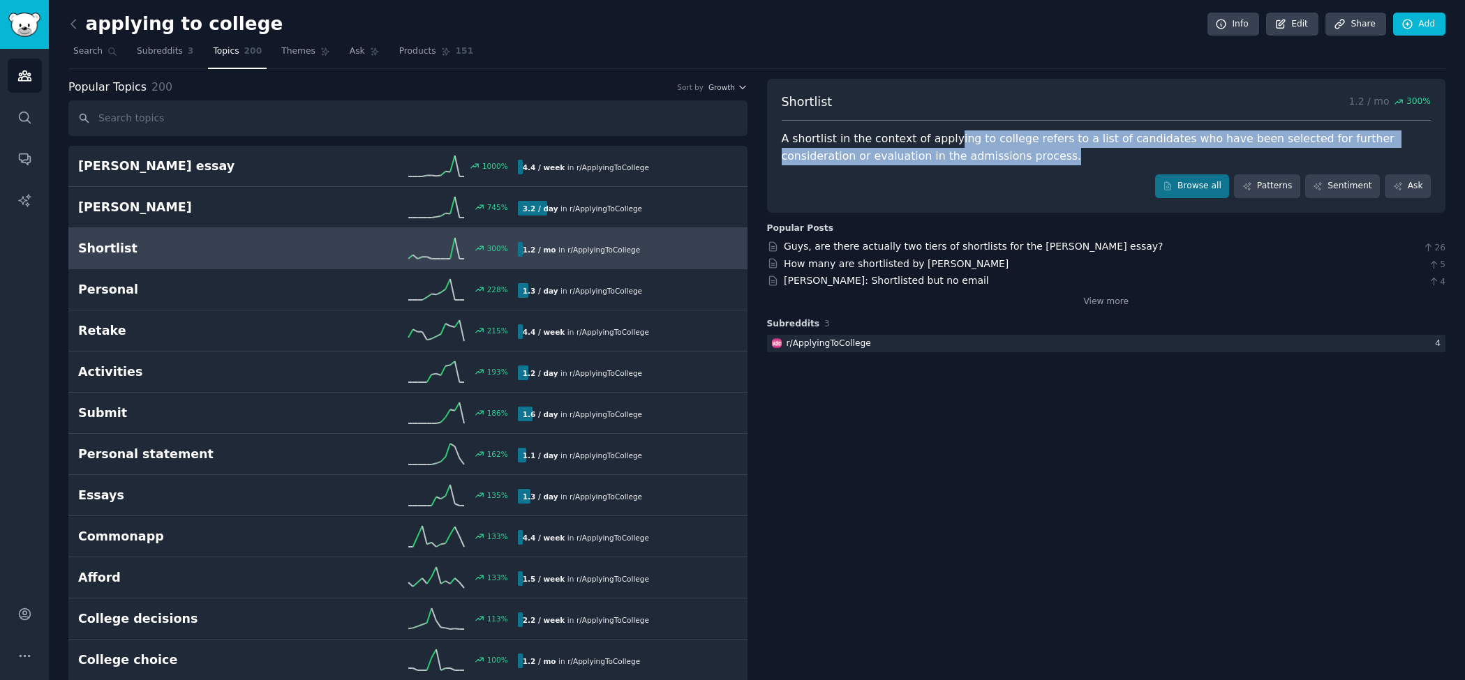
click at [945, 134] on div "A shortlist in the context of applying to college refers to a list of candidate…" at bounding box center [1107, 147] width 650 height 34
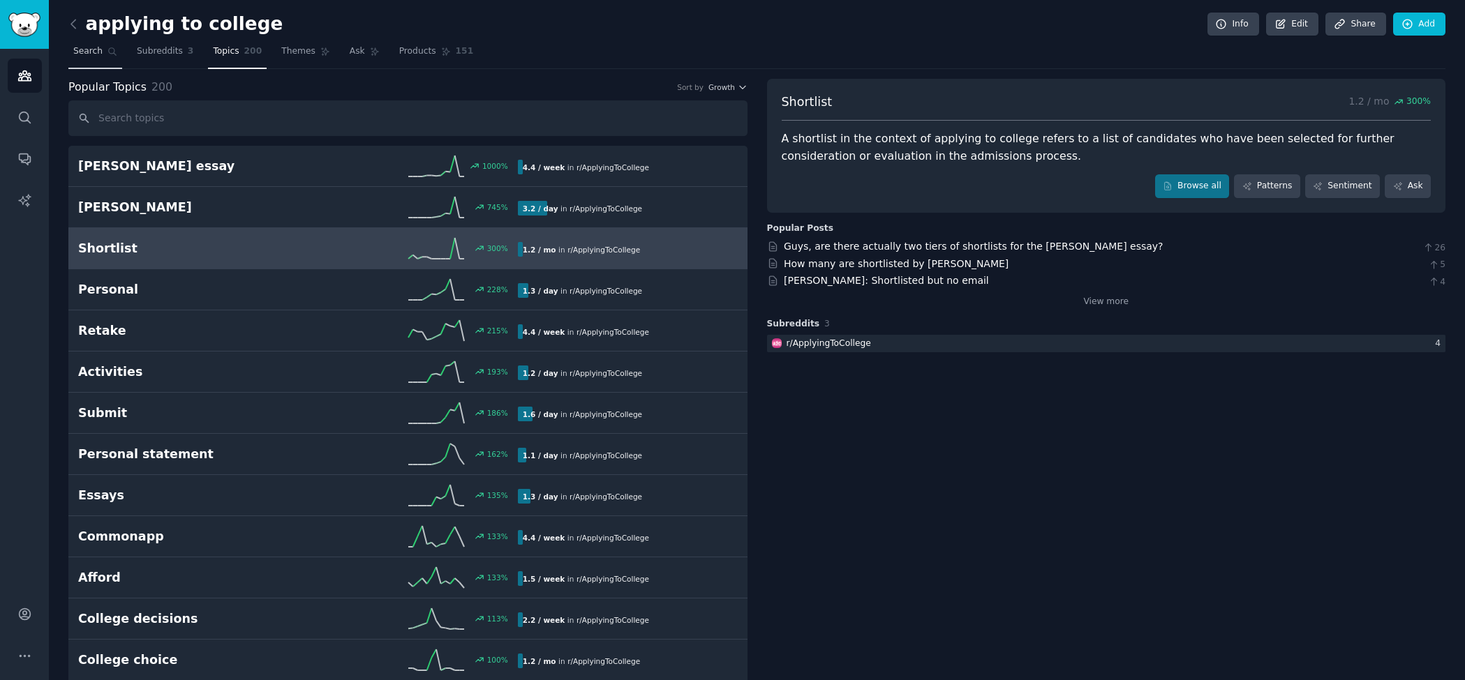
click at [105, 41] on link "Search" at bounding box center [95, 54] width 54 height 29
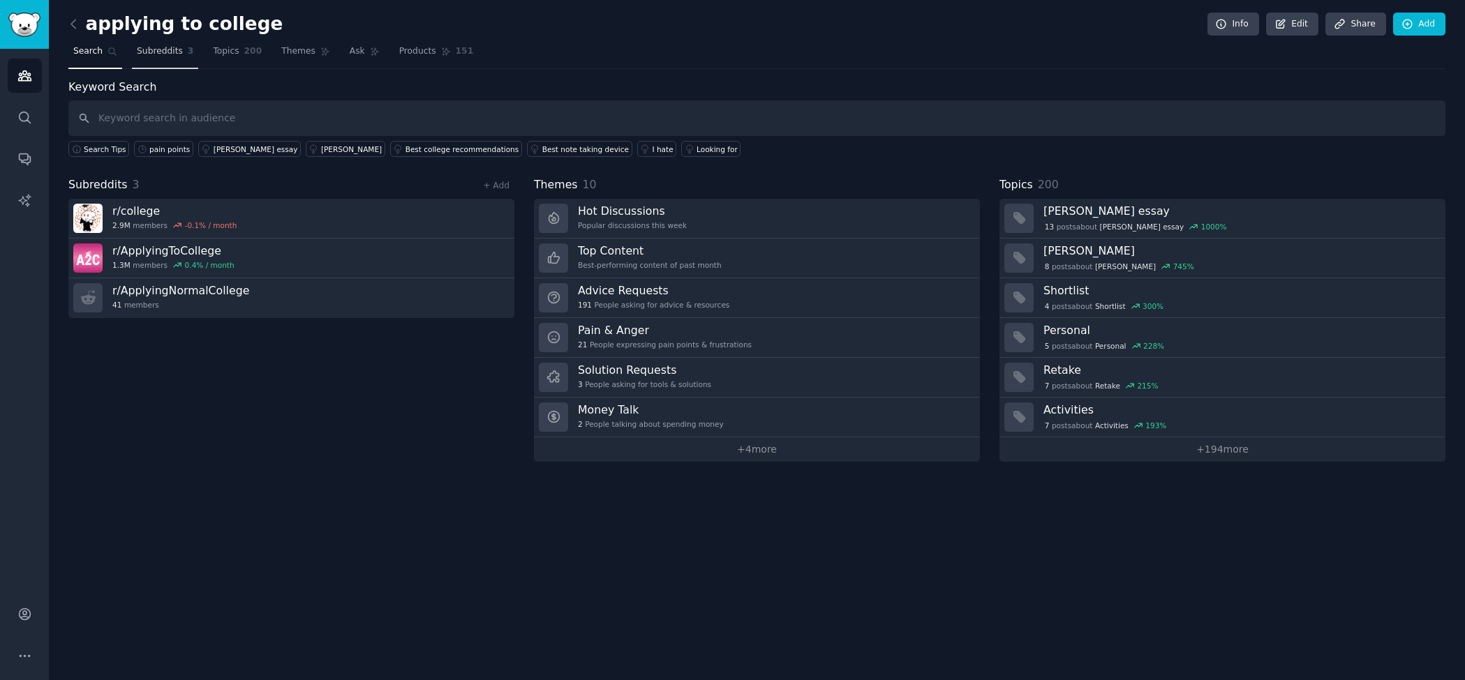
click at [170, 55] on span "Subreddits" at bounding box center [160, 51] width 46 height 13
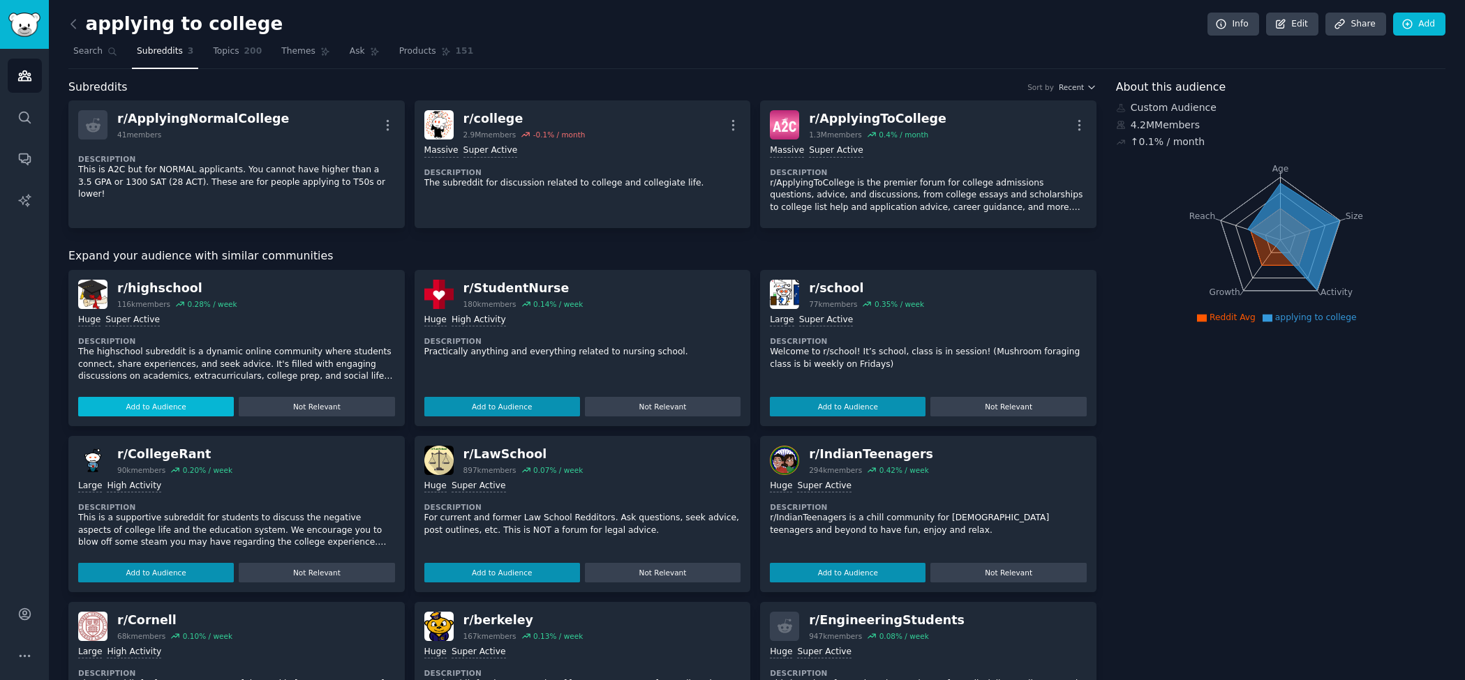
click at [180, 408] on button "Add to Audience" at bounding box center [156, 407] width 156 height 20
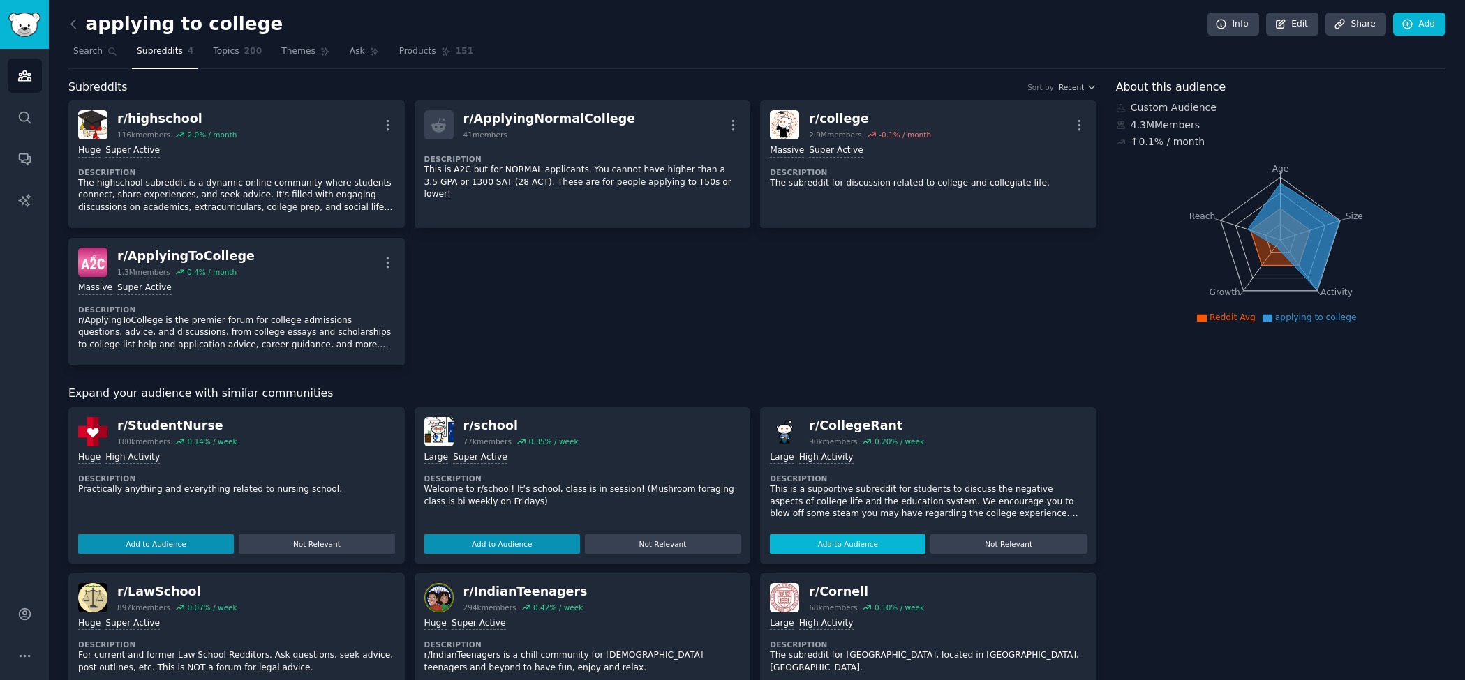
click at [858, 544] on button "Add to Audience" at bounding box center [848, 545] width 156 height 20
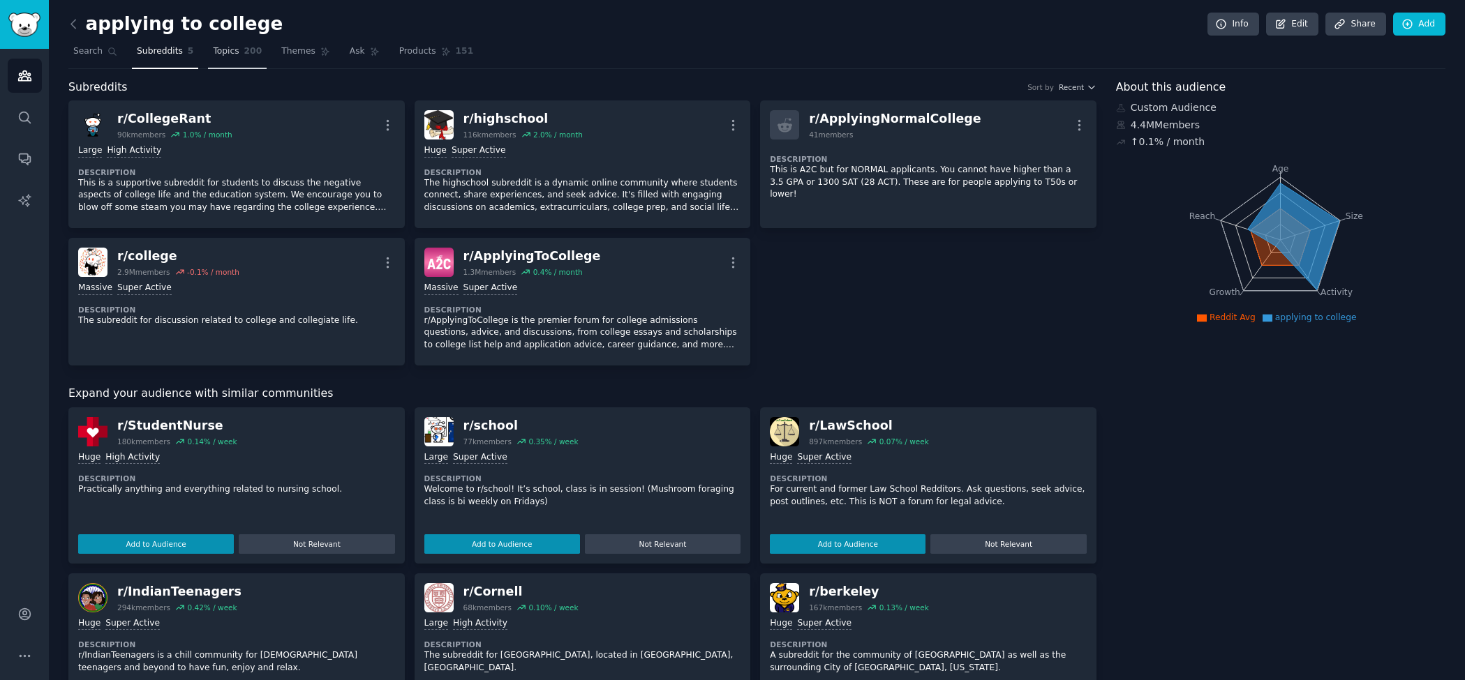
click at [229, 61] on link "Topics 200" at bounding box center [237, 54] width 59 height 29
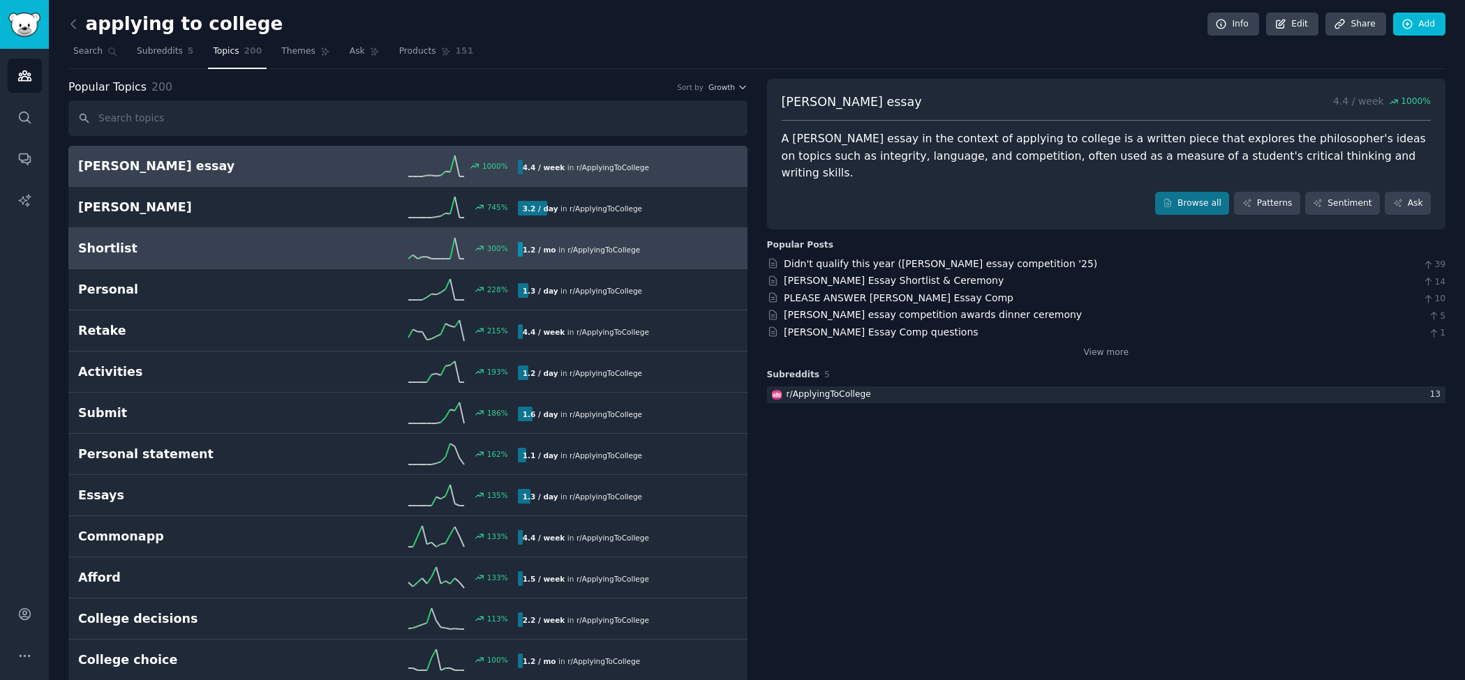
click at [203, 244] on h2 "Shortlist" at bounding box center [188, 248] width 220 height 17
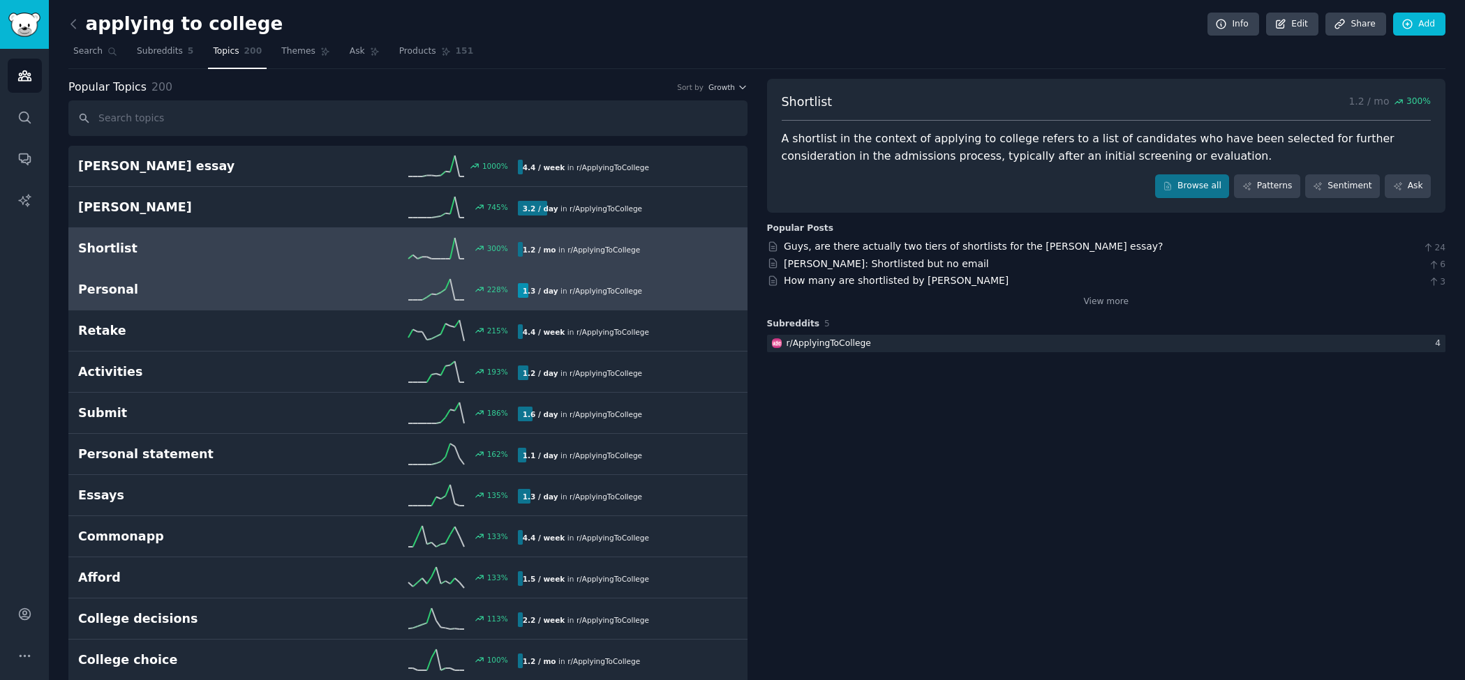
click at [202, 297] on h2 "Personal" at bounding box center [188, 289] width 220 height 17
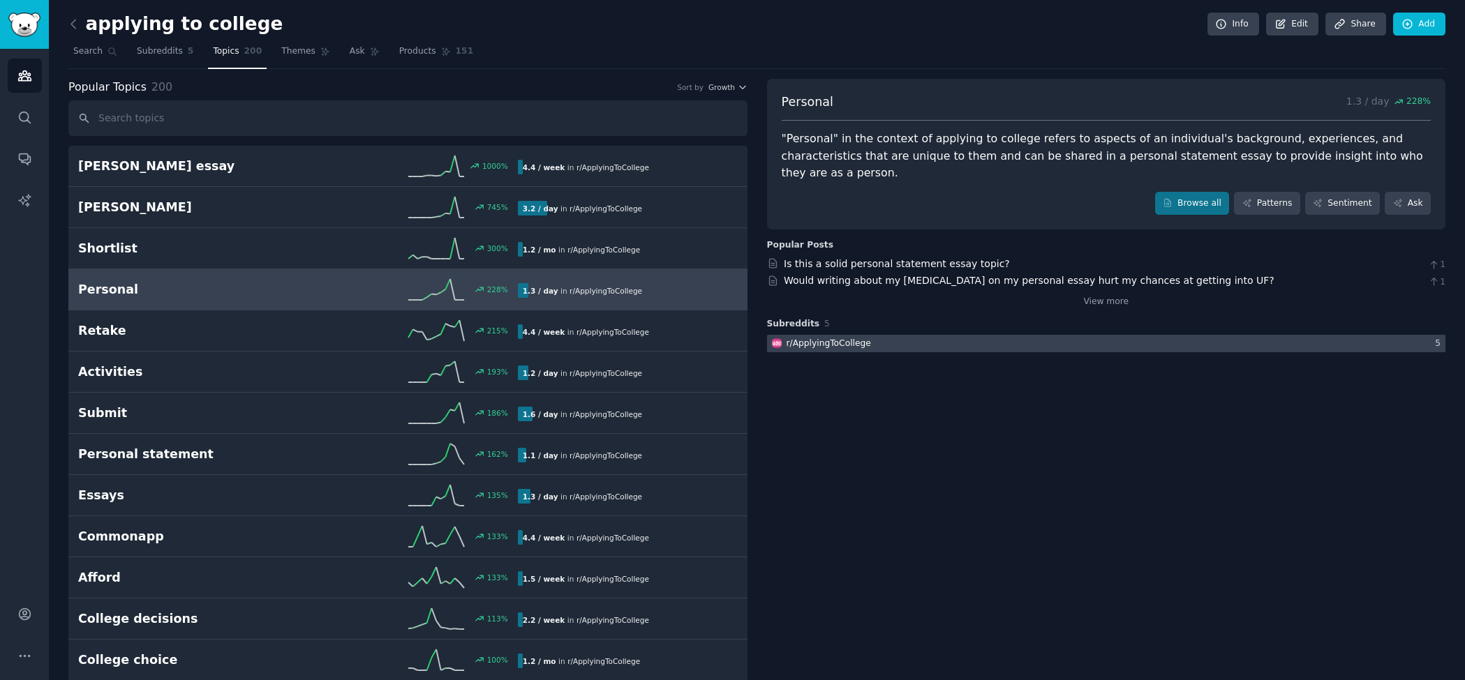
click at [872, 335] on div at bounding box center [1106, 343] width 679 height 17
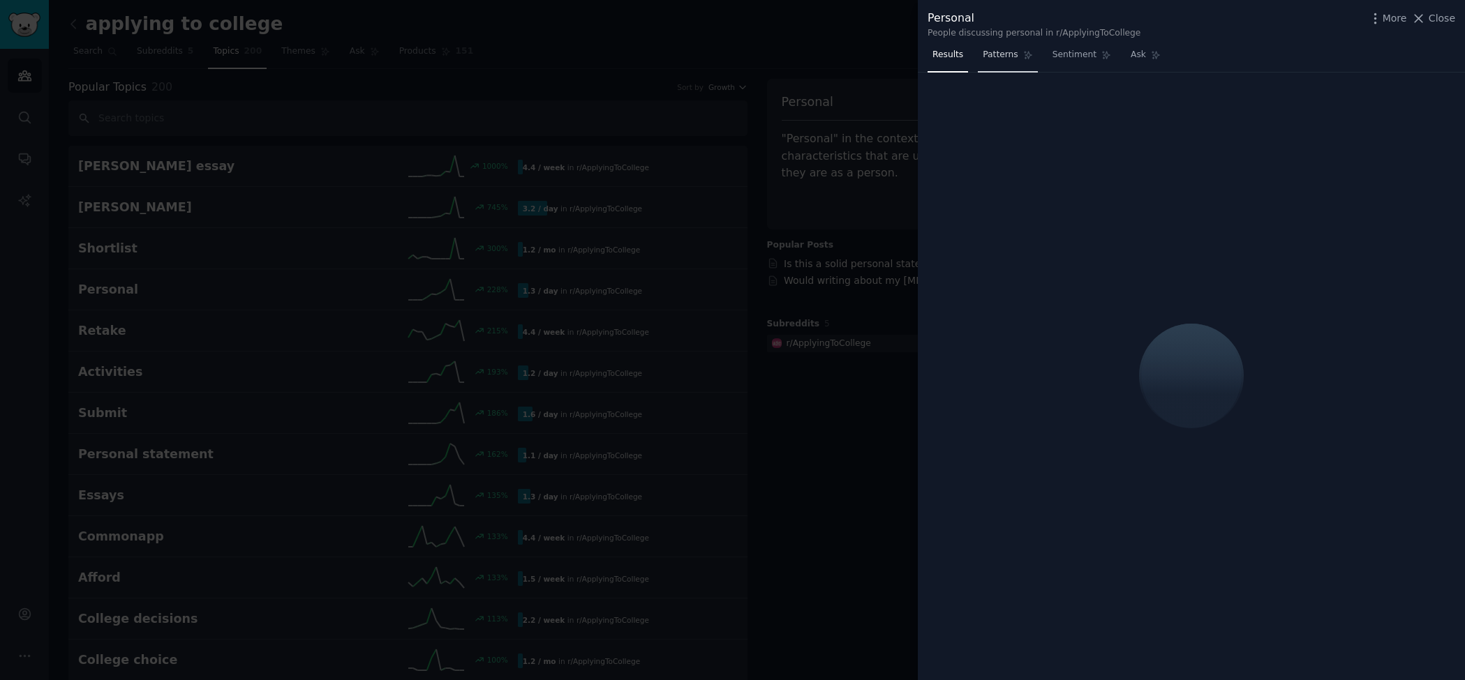
click at [1015, 64] on link "Patterns" at bounding box center [1007, 58] width 59 height 29
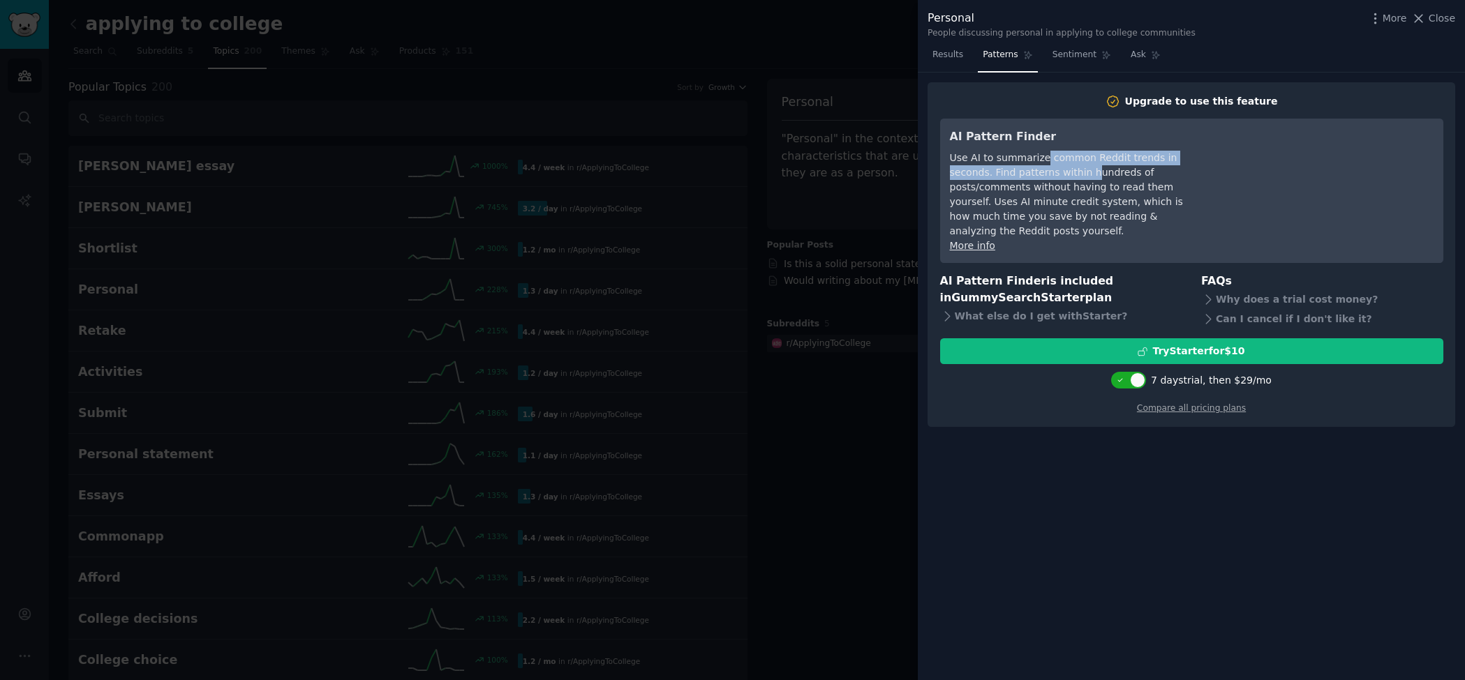
drag, startPoint x: 1041, startPoint y: 157, endPoint x: 1050, endPoint y: 182, distance: 26.7
click at [1046, 172] on div "Use AI to summarize common Reddit trends in seconds. Find patterns within hundr…" at bounding box center [1077, 195] width 255 height 88
click at [1050, 182] on div "Use AI to summarize common Reddit trends in seconds. Find patterns within hundr…" at bounding box center [1077, 195] width 255 height 88
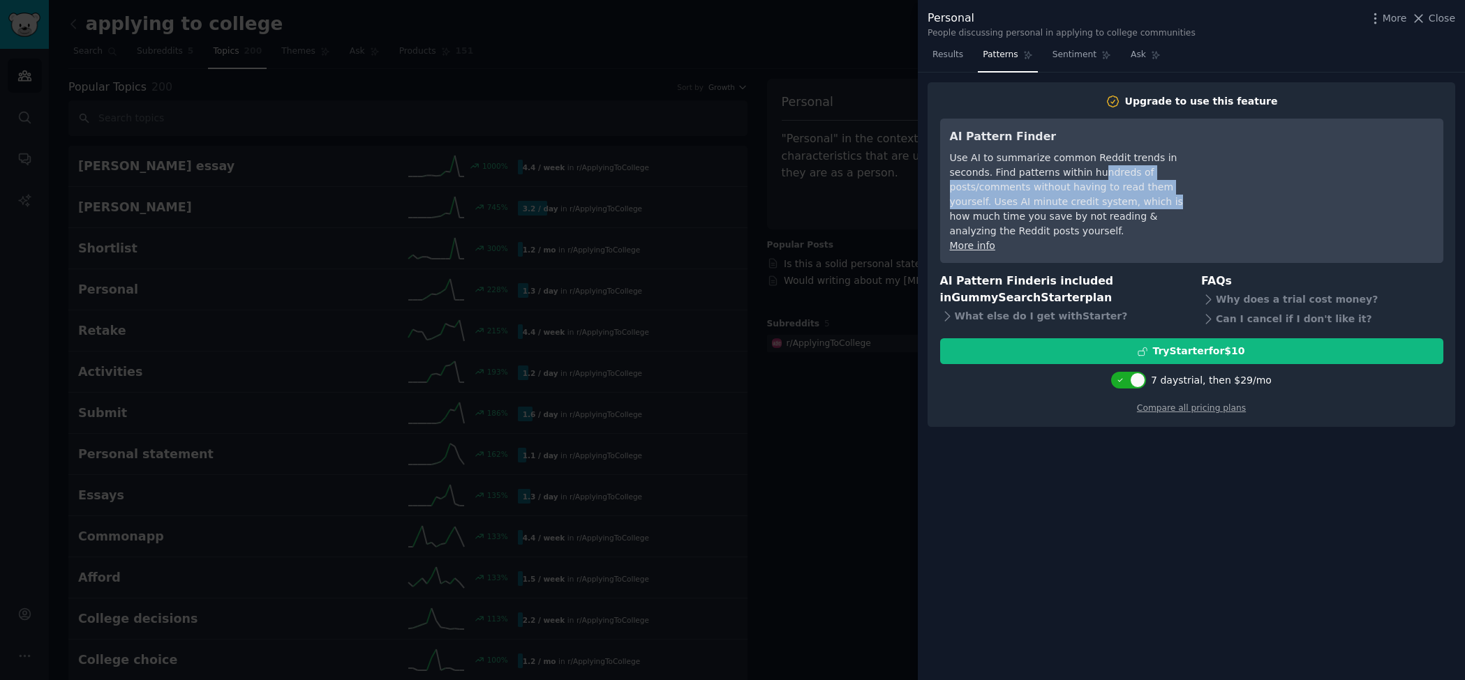
drag, startPoint x: 1052, startPoint y: 202, endPoint x: 1052, endPoint y: 173, distance: 28.6
click at [1052, 173] on div "Use AI to summarize common Reddit trends in seconds. Find patterns within hundr…" at bounding box center [1077, 195] width 255 height 88
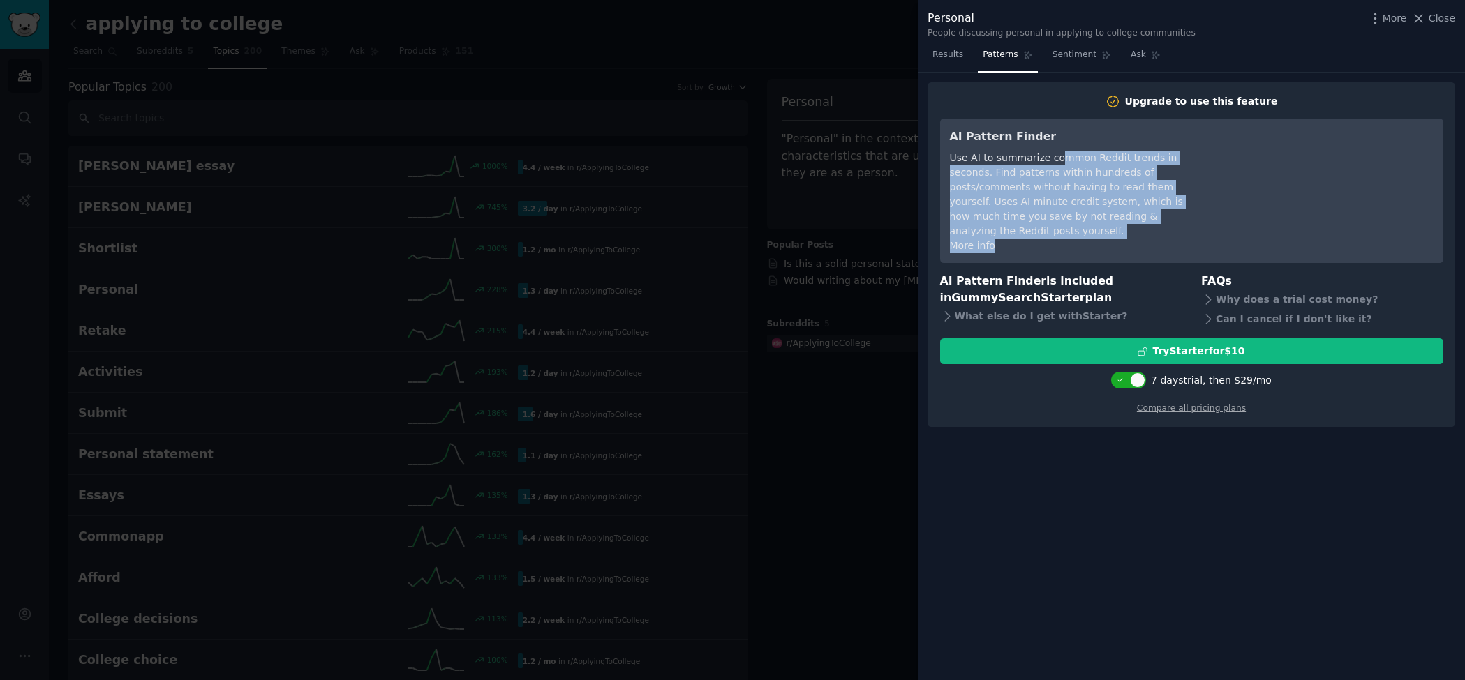
drag, startPoint x: 1058, startPoint y: 156, endPoint x: 1058, endPoint y: 228, distance: 71.2
click at [1058, 228] on div "AI Pattern Finder Use AI to summarize common Reddit trends in seconds. Find pat…" at bounding box center [1077, 190] width 255 height 125
click at [1060, 221] on div "Use AI to summarize common Reddit trends in seconds. Find patterns within hundr…" at bounding box center [1077, 195] width 255 height 88
drag, startPoint x: 1070, startPoint y: 218, endPoint x: 1070, endPoint y: 161, distance: 57.9
click at [1070, 161] on div "Use AI to summarize common Reddit trends in seconds. Find patterns within hundr…" at bounding box center [1077, 195] width 255 height 88
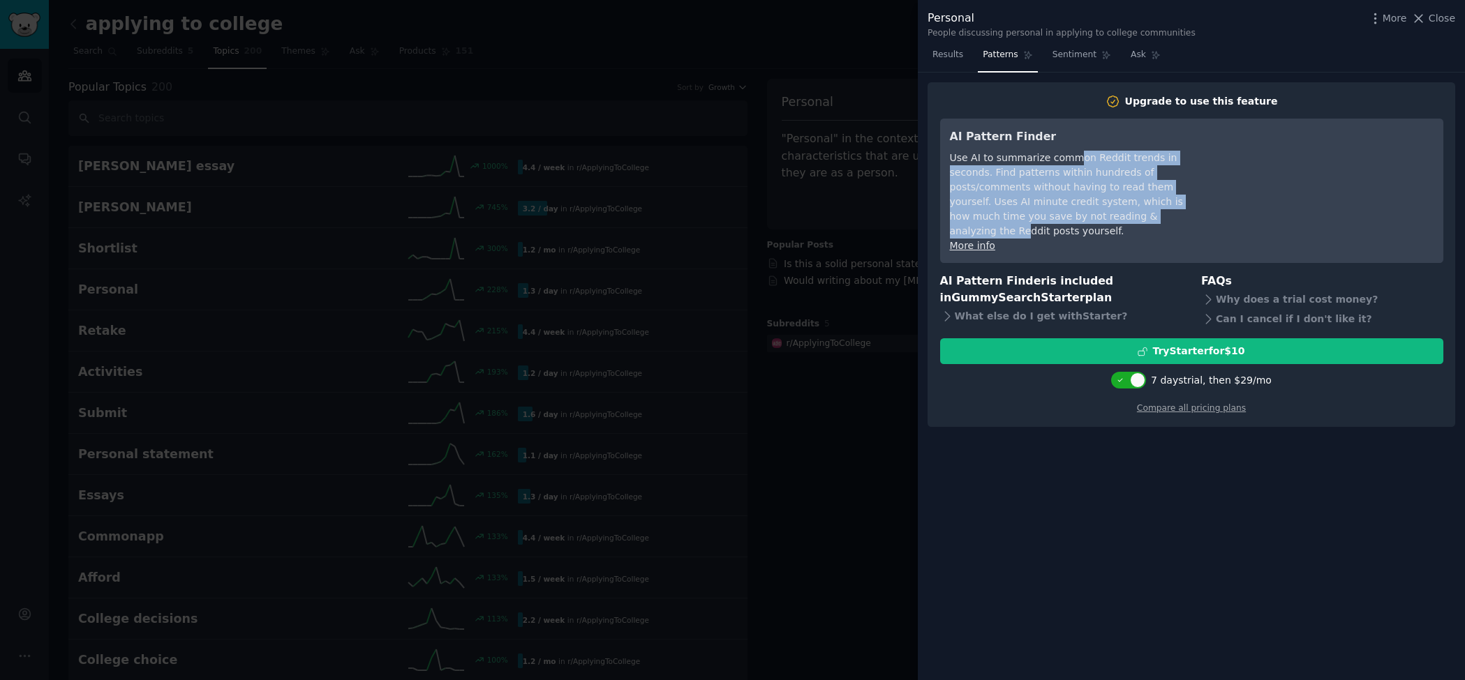
click at [1070, 161] on div "Use AI to summarize common Reddit trends in seconds. Find patterns within hundr…" at bounding box center [1077, 195] width 255 height 88
drag, startPoint x: 1070, startPoint y: 161, endPoint x: 1069, endPoint y: 220, distance: 59.3
click at [1069, 220] on div "Use AI to summarize common Reddit trends in seconds. Find patterns within hundr…" at bounding box center [1077, 195] width 255 height 88
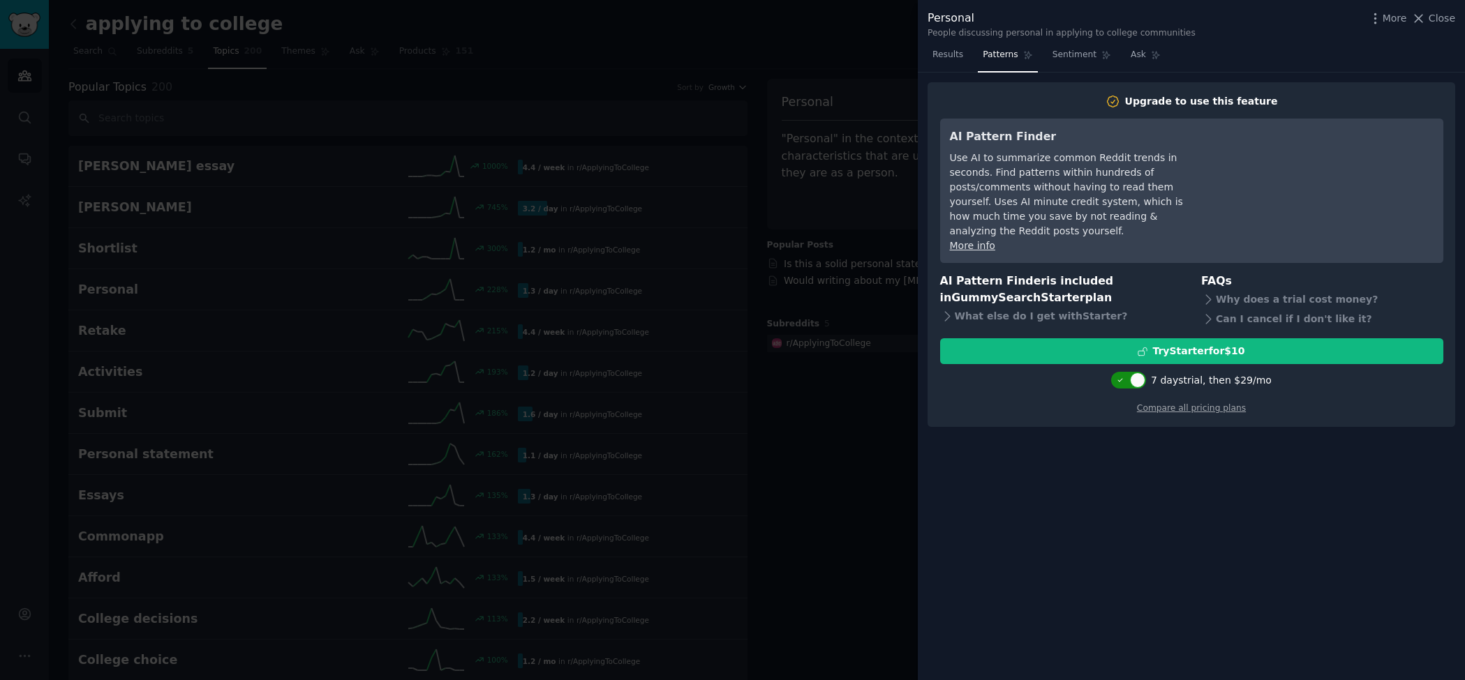
click at [1126, 377] on div at bounding box center [1122, 380] width 10 height 7
click at [1130, 372] on div at bounding box center [1129, 380] width 35 height 17
click at [1126, 377] on div at bounding box center [1122, 380] width 10 height 7
click at [1130, 372] on div at bounding box center [1129, 380] width 35 height 17
checkbox input "true"
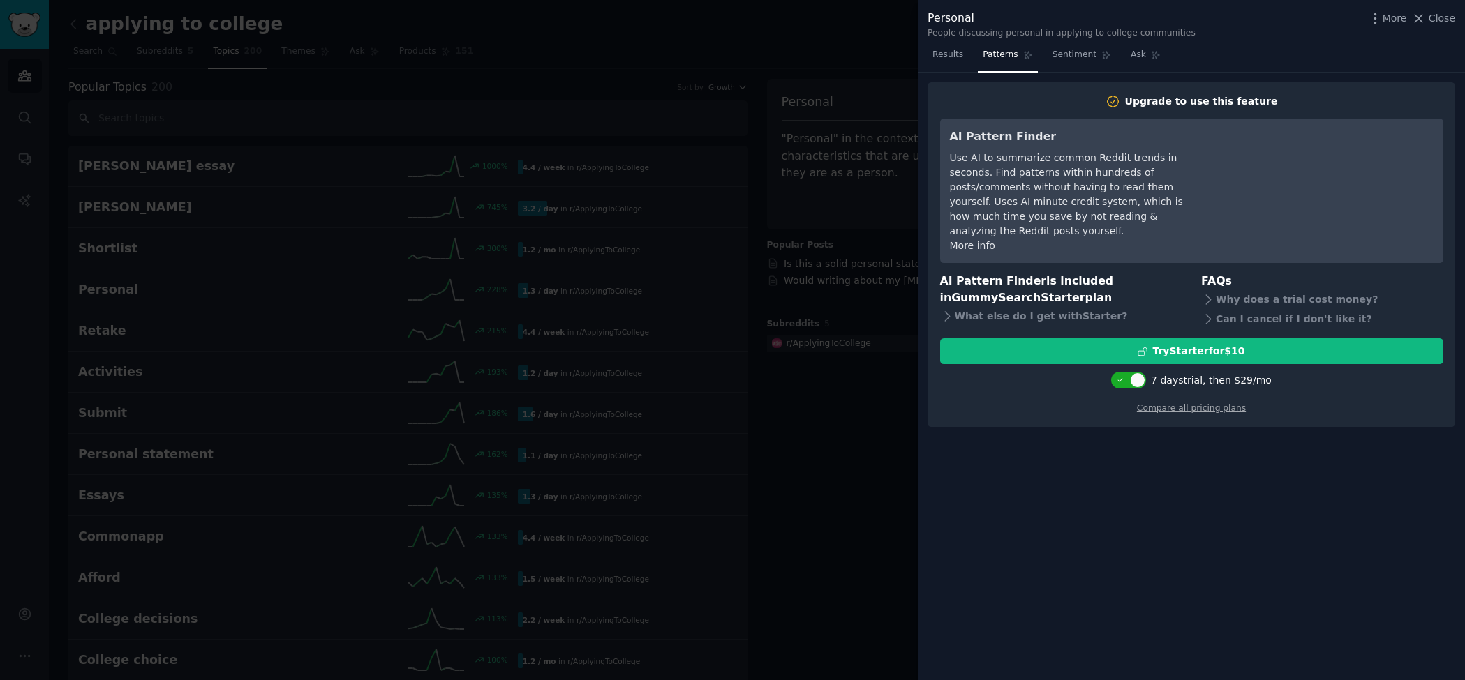
click at [783, 417] on div at bounding box center [732, 340] width 1465 height 680
